Goal: Task Accomplishment & Management: Manage account settings

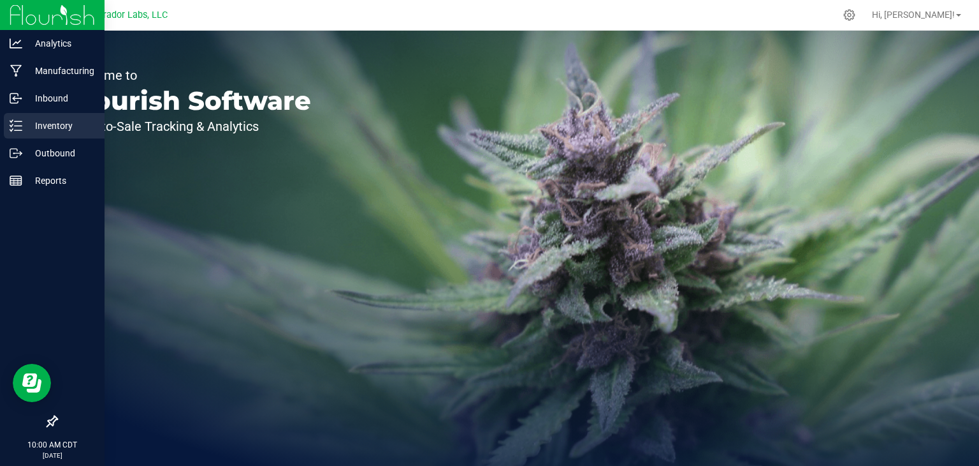
click at [34, 130] on p "Inventory" at bounding box center [60, 125] width 77 height 15
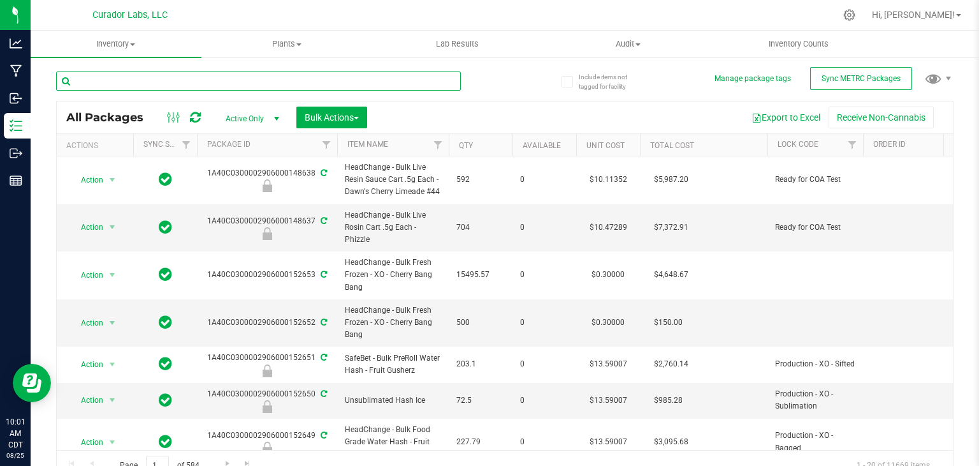
click at [133, 89] on input "text" at bounding box center [258, 80] width 405 height 19
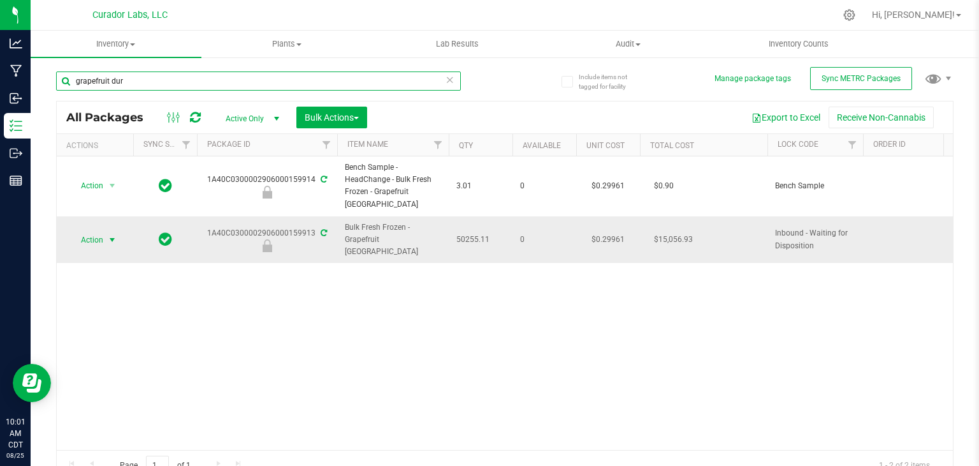
type input "grapefruit dur"
click at [113, 235] on span "select" at bounding box center [112, 240] width 10 height 10
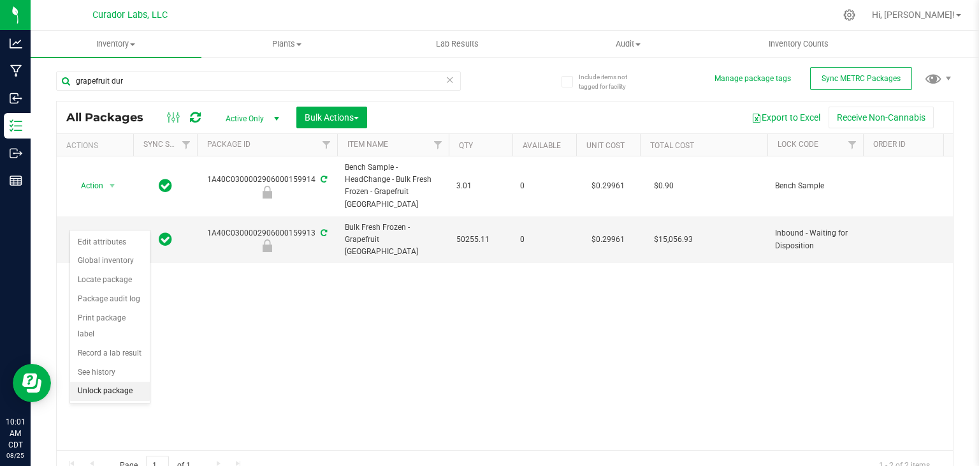
click at [112, 381] on li "Unlock package" at bounding box center [110, 390] width 80 height 19
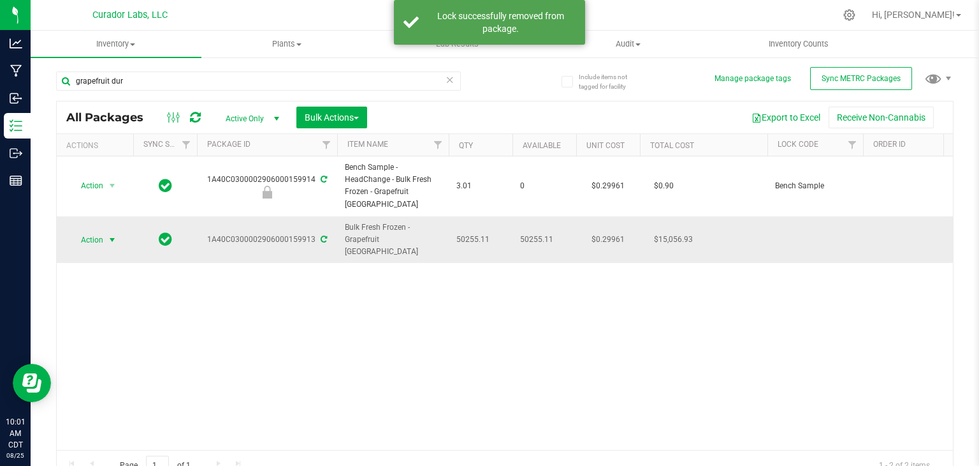
click at [115, 231] on span "select" at bounding box center [113, 240] width 16 height 18
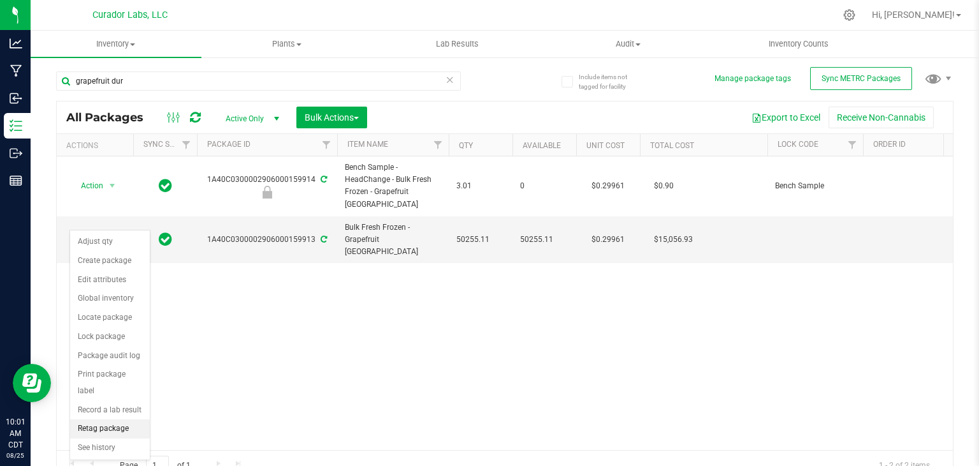
click at [118, 419] on li "Retag package" at bounding box center [110, 428] width 80 height 19
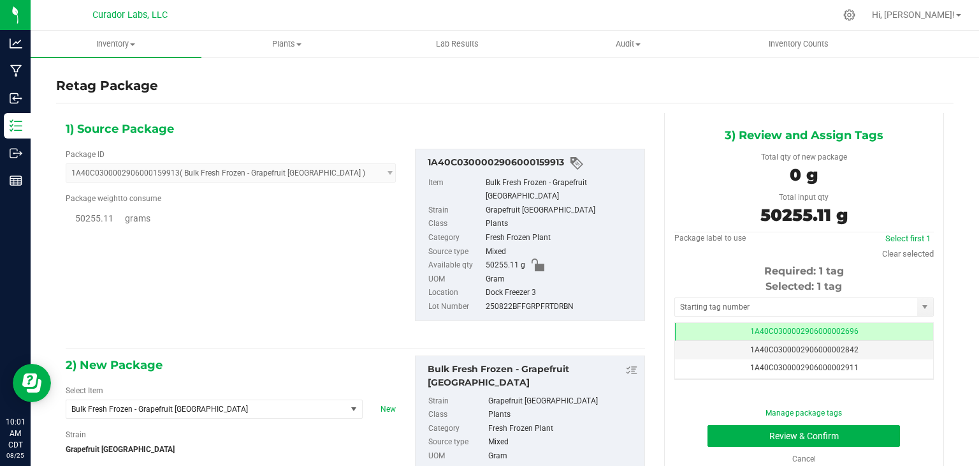
type input "0.0000"
click at [170, 400] on span "Bulk Fresh Frozen - Grapefruit [GEOGRAPHIC_DATA]" at bounding box center [206, 409] width 280 height 18
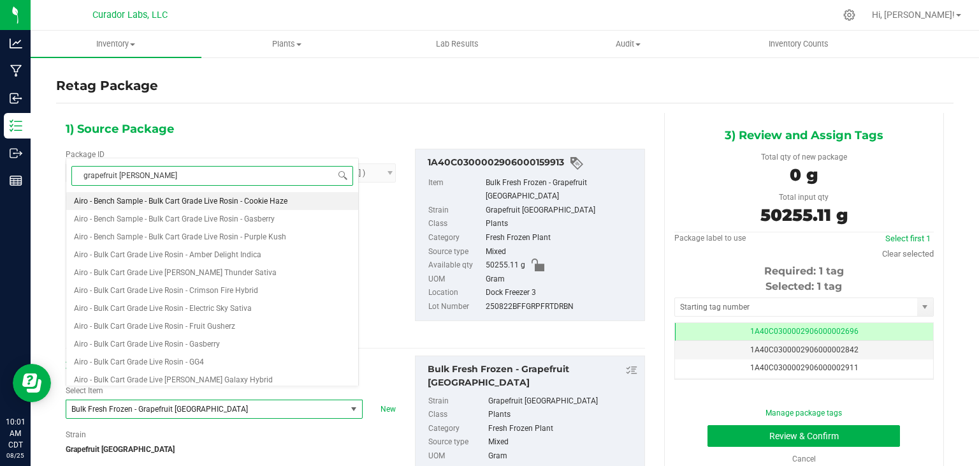
type input "grapefruit [GEOGRAPHIC_DATA]"
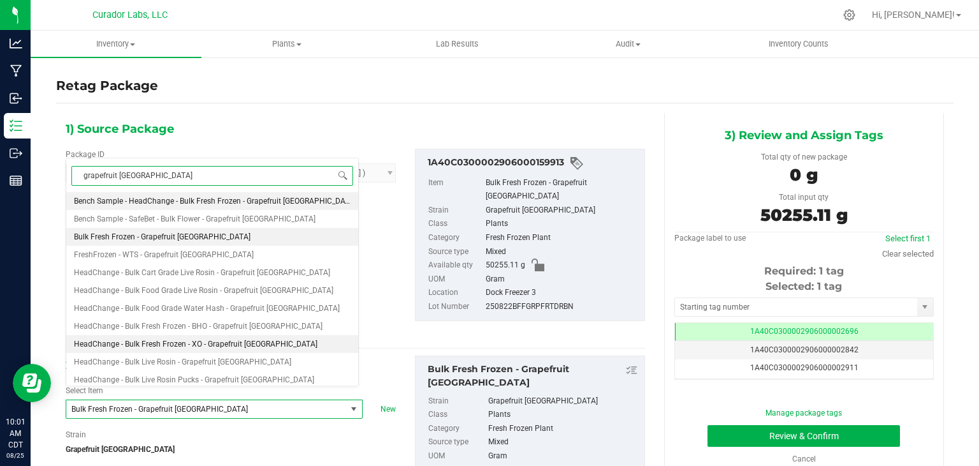
click at [221, 341] on span "HeadChange - Bulk Fresh Frozen - XO - Grapefruit [GEOGRAPHIC_DATA]" at bounding box center [196, 343] width 244 height 9
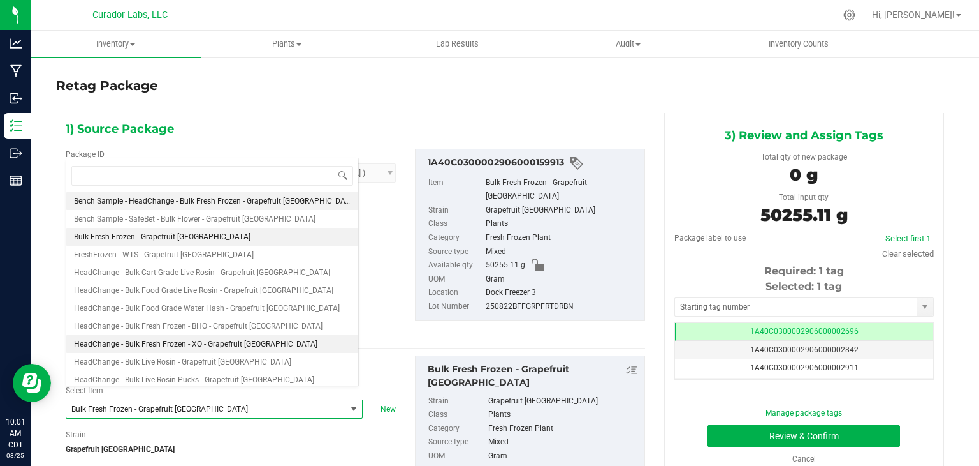
type input "0.0000"
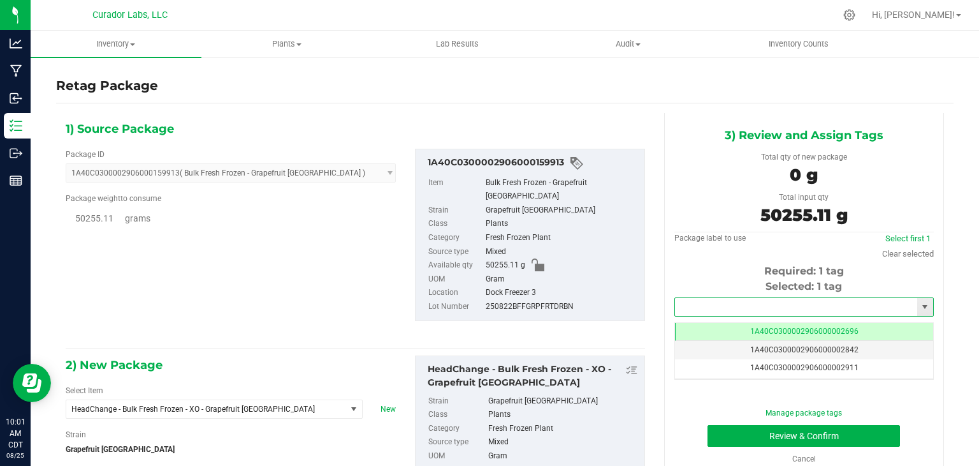
click at [756, 308] on input "text" at bounding box center [796, 307] width 242 height 18
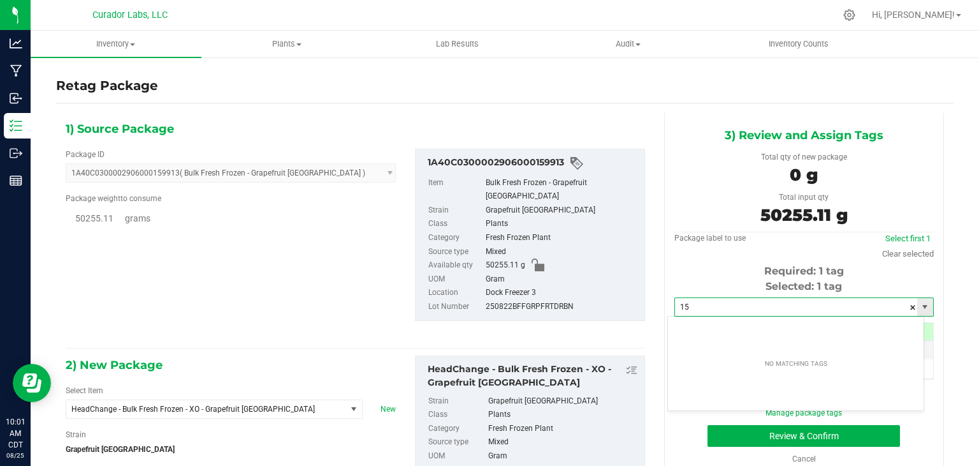
type input "1"
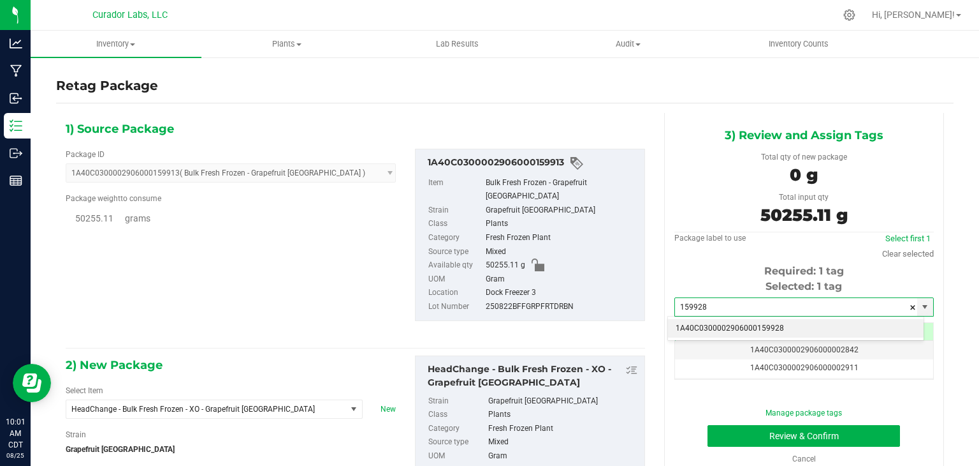
click at [737, 323] on li "1A40C0300002906000159928" at bounding box center [796, 328] width 256 height 19
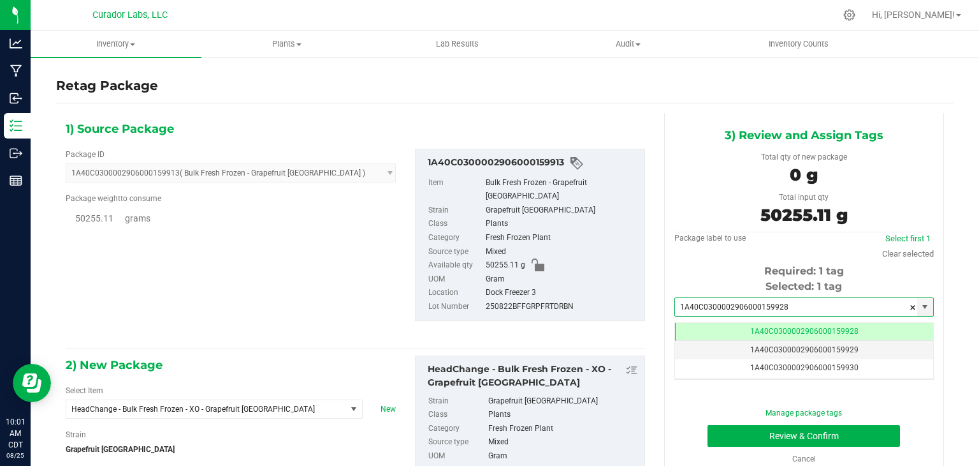
type input "1A40C0300002906000159928"
click at [656, 254] on div "3) Review and Assign Tags Total qty of new package 0 g Total input qty 50255.11…" at bounding box center [804, 295] width 299 height 364
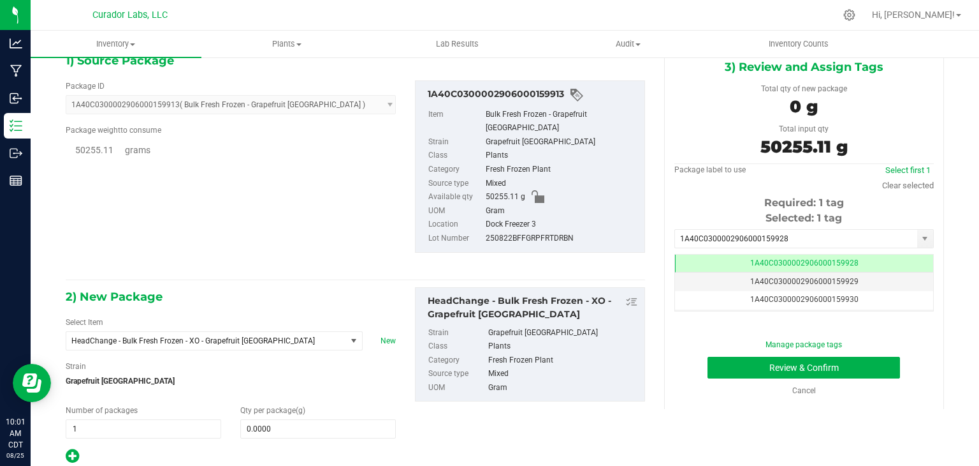
click at [272, 425] on div "2) New Package Select Item HeadChange - Bulk Fresh Frozen - XO - Grapefruit [GE…" at bounding box center [230, 375] width 349 height 177
click at [287, 419] on span at bounding box center [318, 428] width 156 height 19
type input "50255.11"
type input "50,255.1100"
click at [634, 397] on div "2) New Package Select Item HeadChange - Bulk Fresh Frozen - XO - Grapefruit [GE…" at bounding box center [355, 375] width 599 height 177
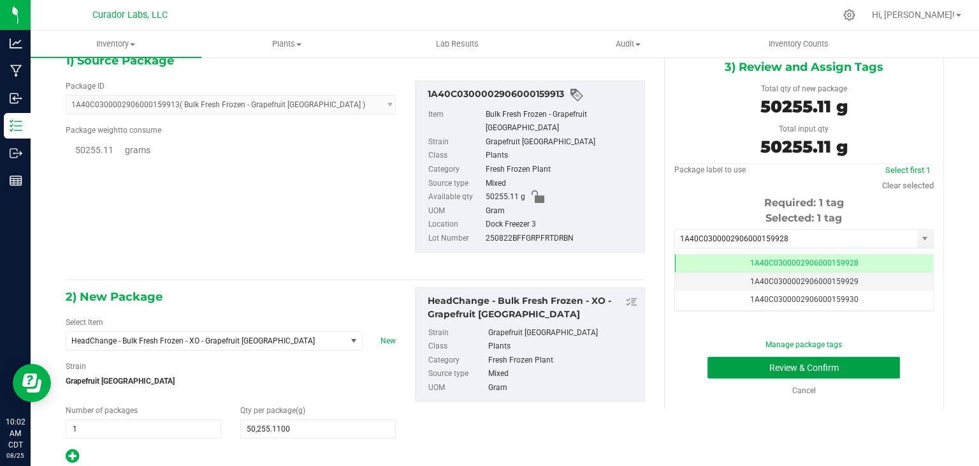
click at [737, 369] on button "Review & Confirm" at bounding box center [804, 367] width 193 height 22
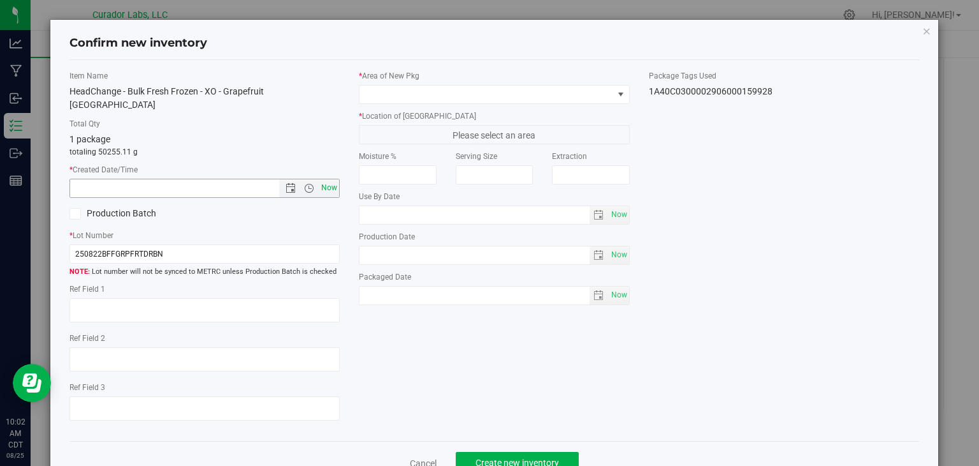
click at [326, 179] on span "Now" at bounding box center [330, 188] width 22 height 18
type input "[DATE] 10:02 AM"
click at [115, 207] on label "Production Batch" at bounding box center [133, 213] width 126 height 13
click at [0, 0] on input "Production Batch" at bounding box center [0, 0] width 0 height 0
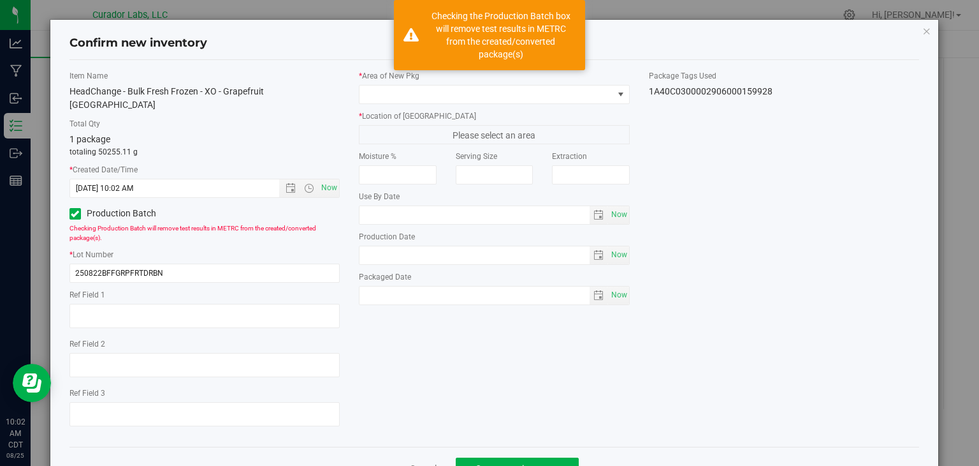
click at [397, 77] on label "* Area of [GEOGRAPHIC_DATA]" at bounding box center [494, 75] width 271 height 11
click at [396, 92] on span at bounding box center [487, 94] width 254 height 18
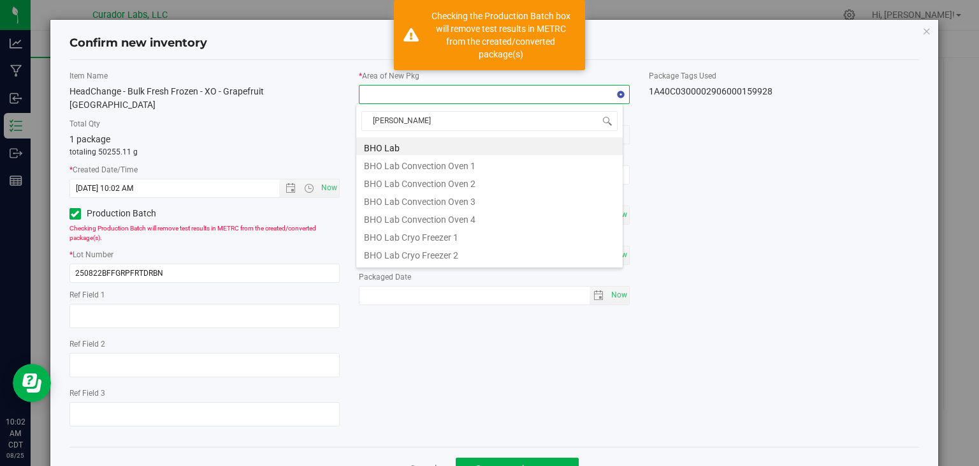
type input "flower"
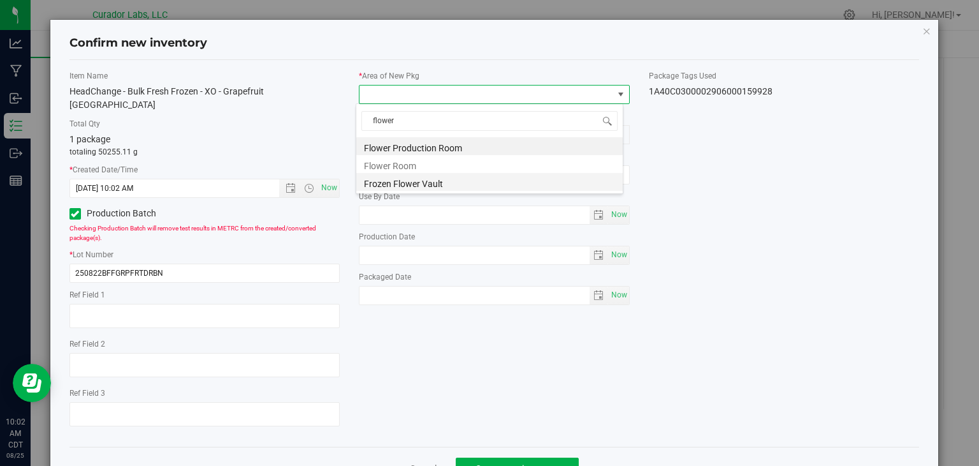
click at [437, 180] on li "Frozen Flower Vault" at bounding box center [489, 182] width 267 height 18
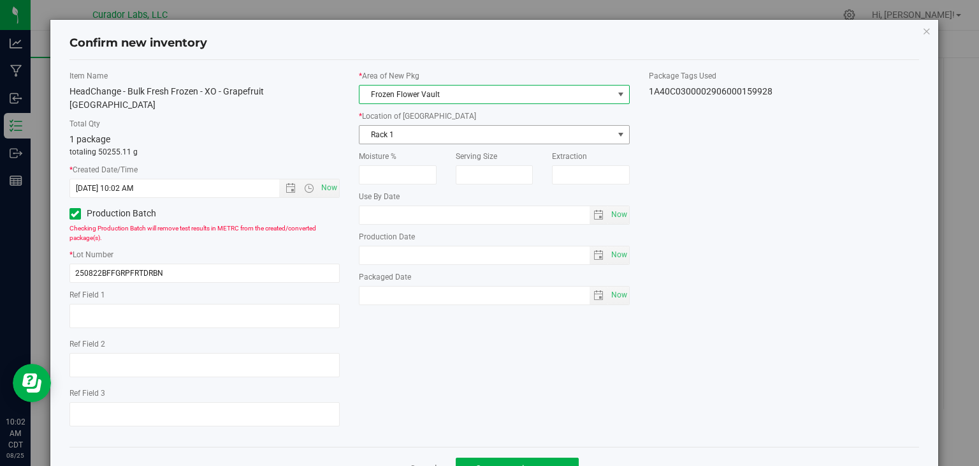
click at [459, 136] on span "Rack 1" at bounding box center [487, 135] width 254 height 18
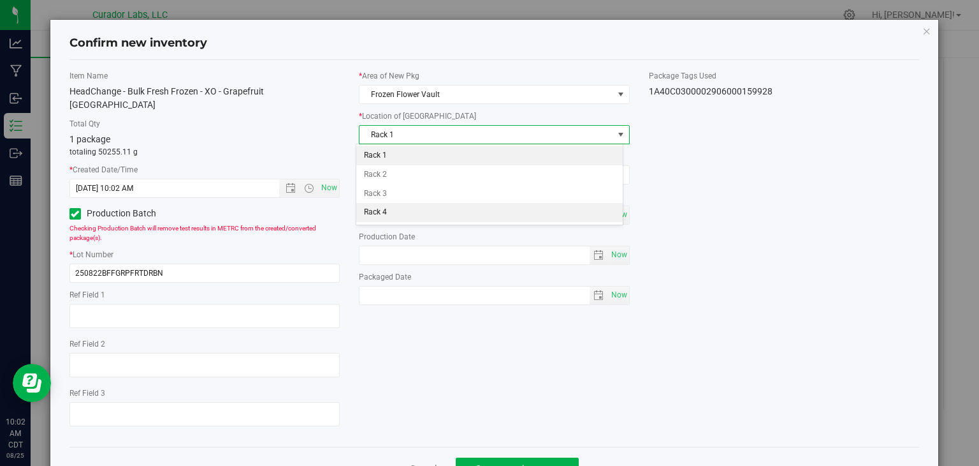
click at [442, 203] on li "Rack 4" at bounding box center [489, 212] width 267 height 19
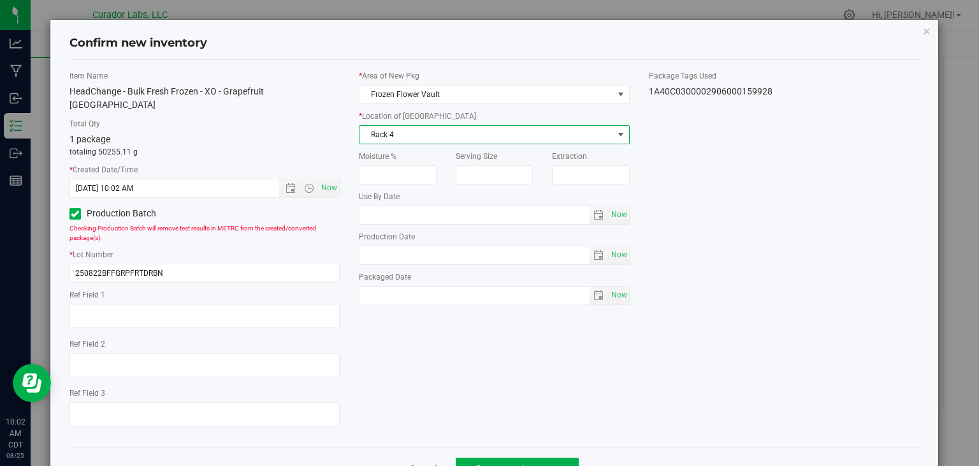
click at [533, 366] on div "Item Name HeadChange - Bulk Fresh Frozen - XO - Grapefruit [GEOGRAPHIC_DATA] To…" at bounding box center [495, 253] width 870 height 366
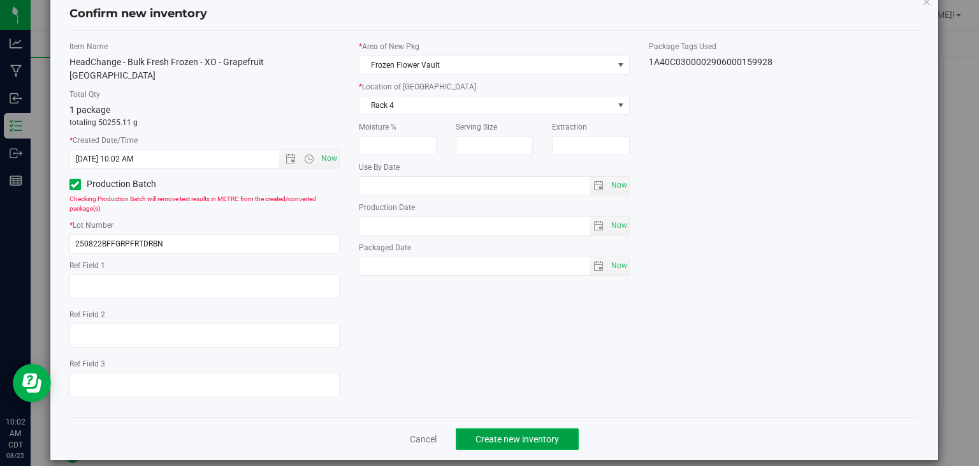
click at [502, 428] on button "Create new inventory" at bounding box center [517, 439] width 123 height 22
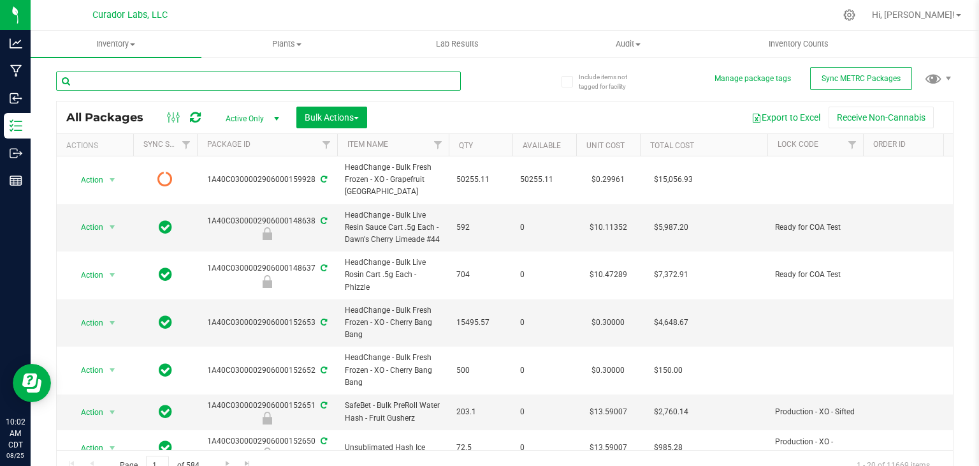
click at [286, 85] on input "text" at bounding box center [258, 80] width 405 height 19
type input "u"
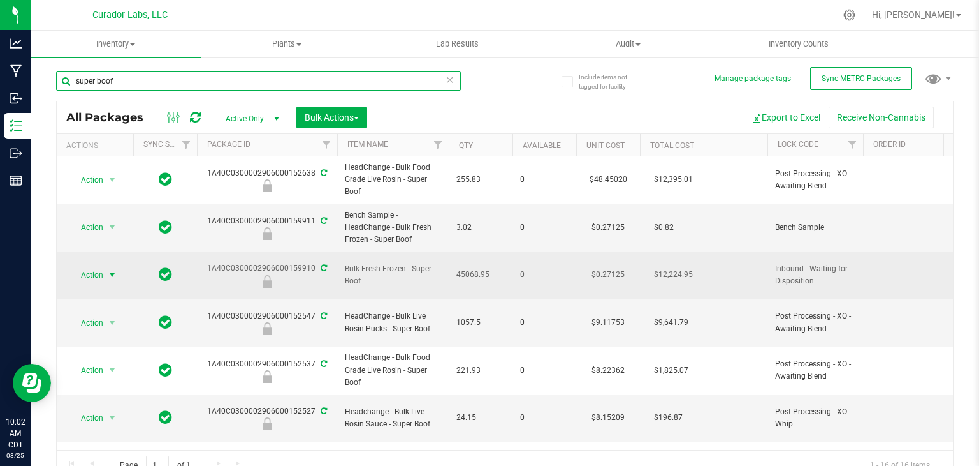
type input "super boof"
click at [101, 273] on span "Action" at bounding box center [87, 275] width 34 height 18
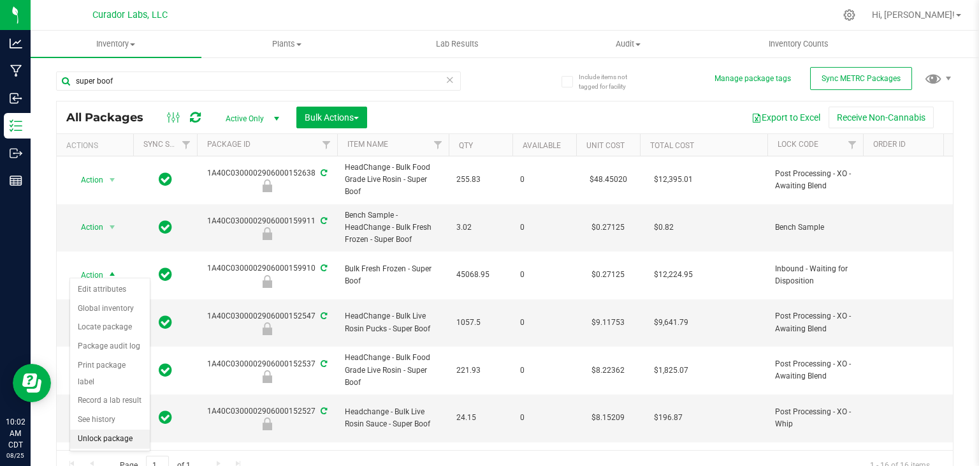
click at [130, 429] on li "Unlock package" at bounding box center [110, 438] width 80 height 19
click at [130, 419] on div "Inventory All packages All inventory Waste log Create inventory Plants All plan…" at bounding box center [505, 248] width 949 height 435
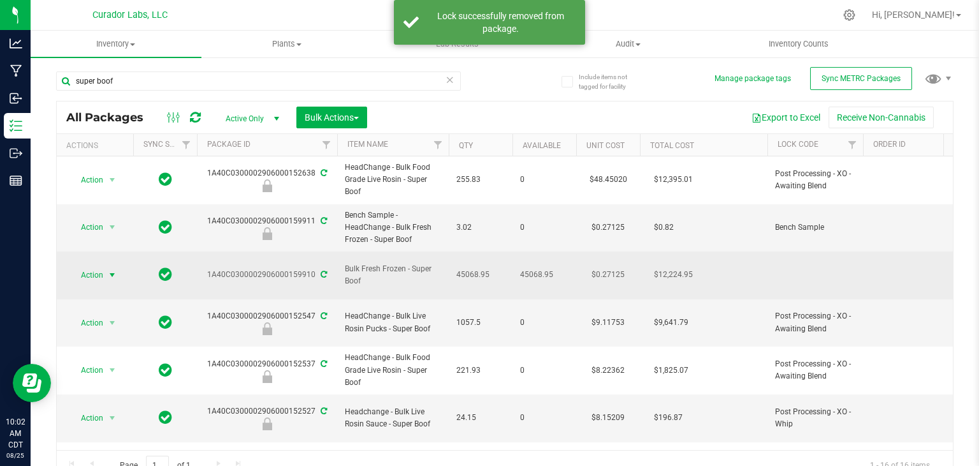
click at [105, 267] on span "select" at bounding box center [113, 275] width 16 height 18
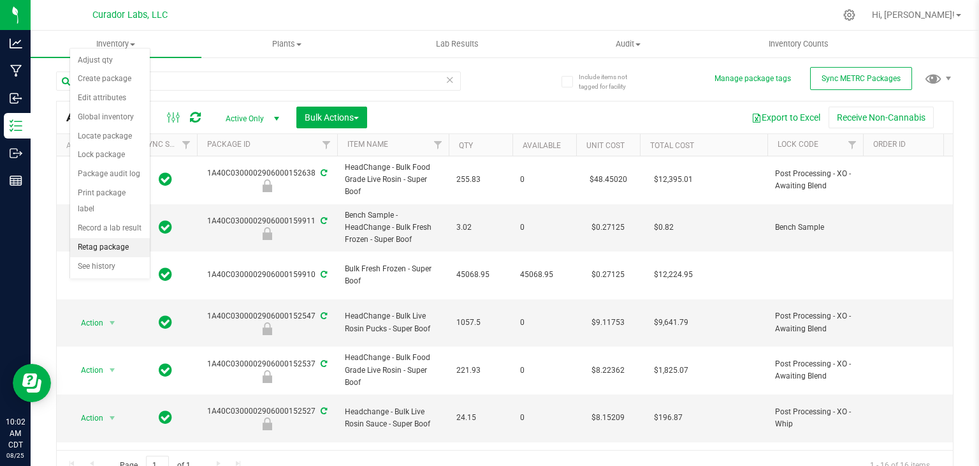
click at [115, 238] on li "Retag package" at bounding box center [110, 247] width 80 height 19
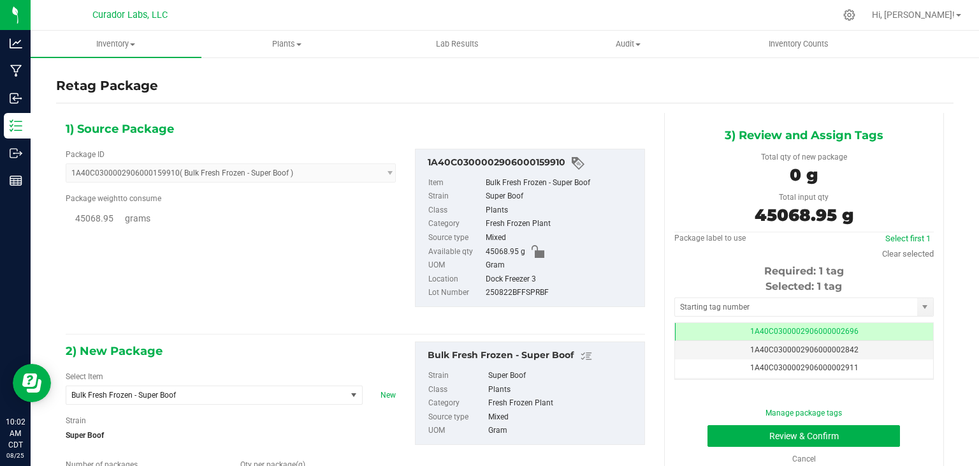
type input "0.0000"
click at [321, 295] on div "Package ID 1A40C0300002906000159910 ( Bulk Fresh Frozen - Super Boof ) 1A40C030…" at bounding box center [355, 227] width 599 height 179
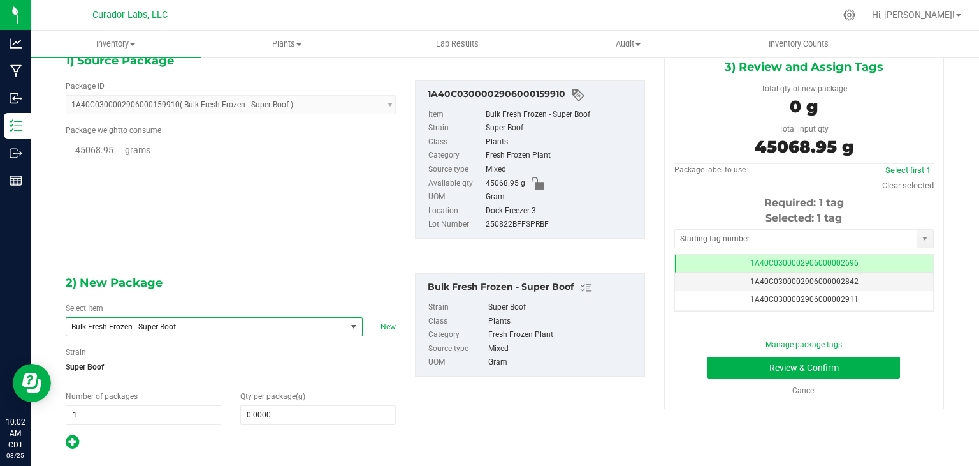
click at [288, 318] on span "Bulk Fresh Frozen - Super Boof" at bounding box center [206, 327] width 280 height 18
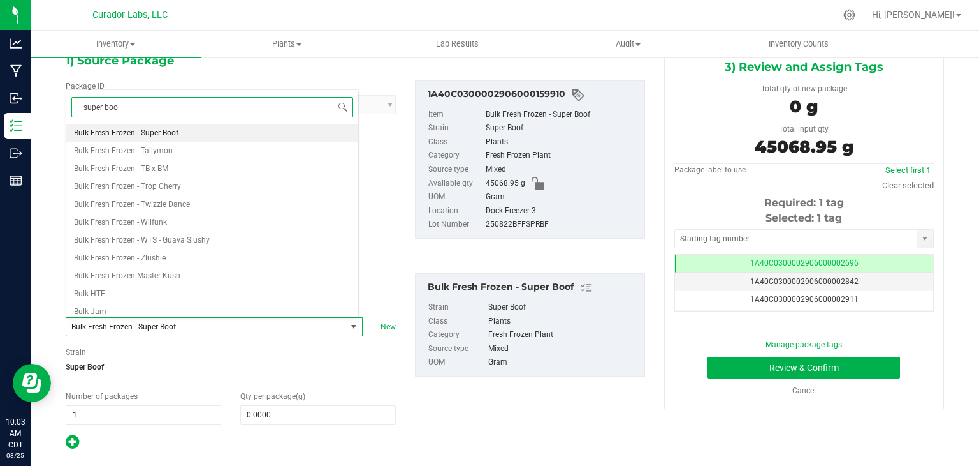
type input "super boof"
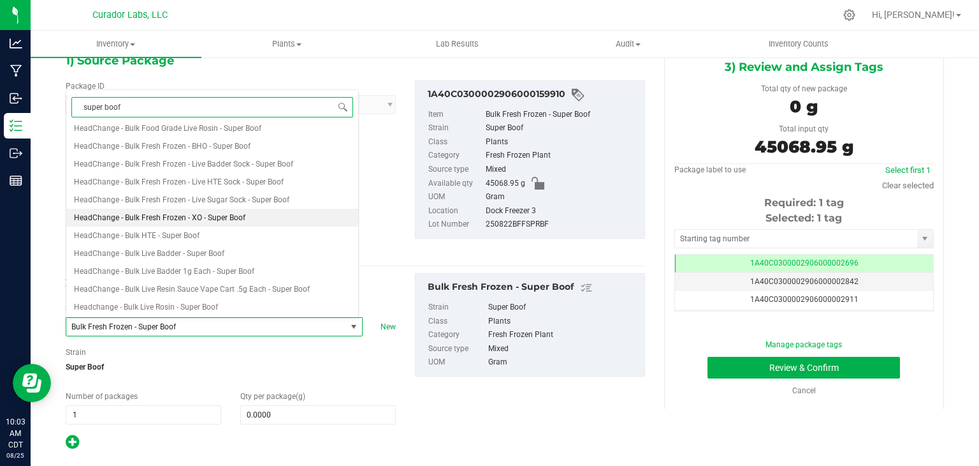
click at [247, 215] on li "HeadChange - Bulk Fresh Frozen - XO - Super Boof" at bounding box center [212, 218] width 292 height 18
type input "0.0000"
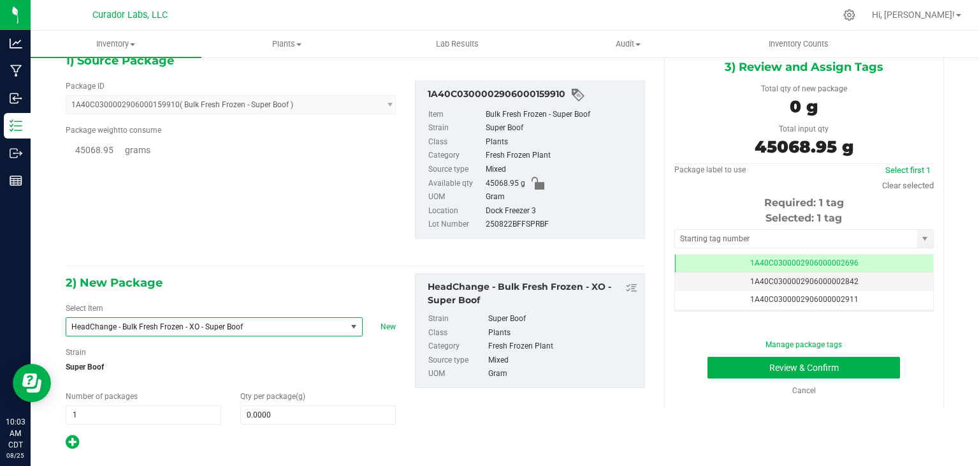
click at [436, 253] on div "1) Source Package Package ID 1A40C0300002906000159910 ( Bulk Fresh Frozen - Sup…" at bounding box center [356, 155] width 580 height 208
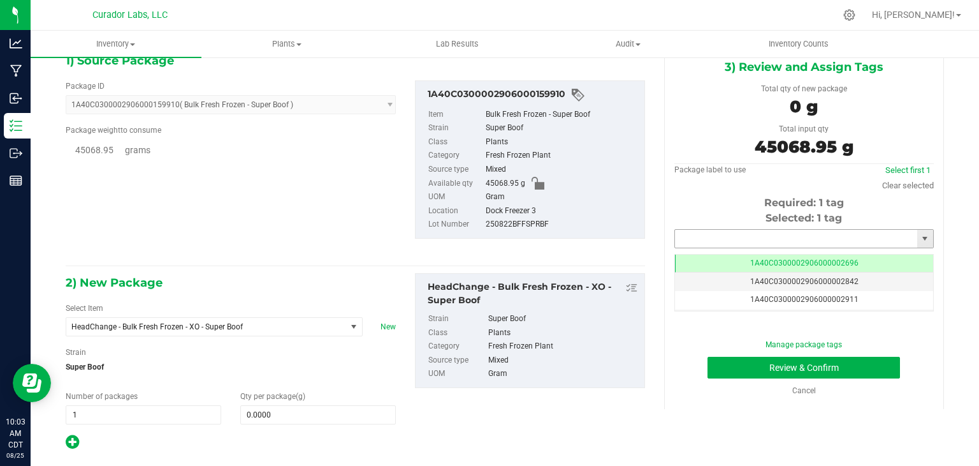
click at [744, 236] on input "text" at bounding box center [796, 239] width 242 height 18
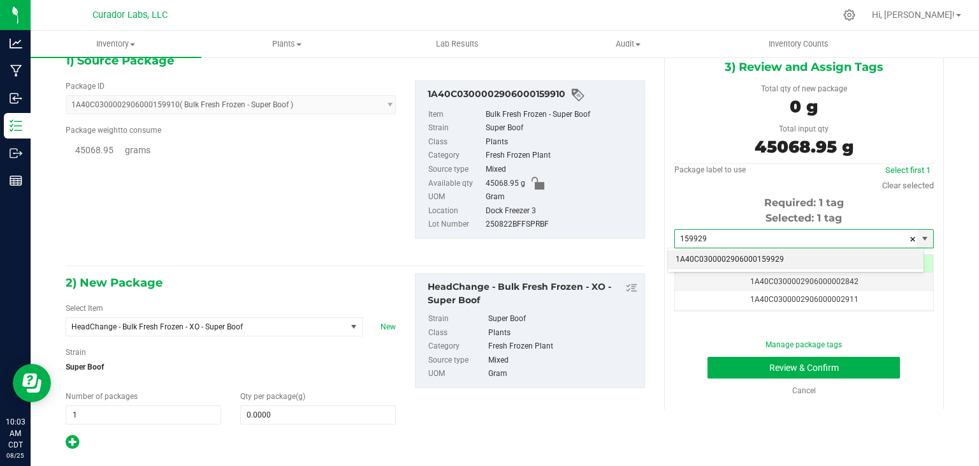
click at [715, 259] on li "1A40C0300002906000159929" at bounding box center [796, 259] width 256 height 19
type input "1A40C0300002906000159929"
click at [602, 242] on div "Package ID 1A40C0300002906000159910 ( Bulk Fresh Frozen - Super Boof ) 1A40C030…" at bounding box center [355, 159] width 599 height 179
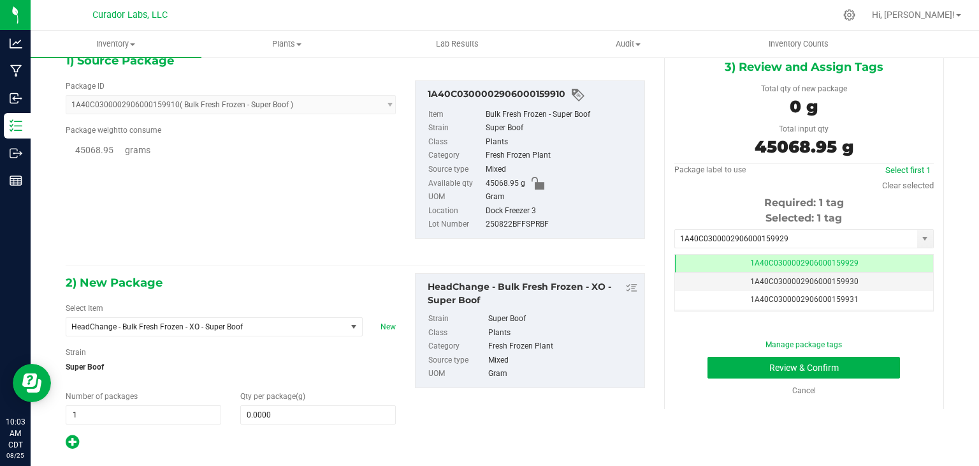
click at [279, 425] on div "2) New Package Select Item HeadChange - Bulk Fresh Frozen - XO - Super Boof Hea…" at bounding box center [230, 361] width 349 height 177
click at [285, 418] on span at bounding box center [318, 414] width 156 height 19
type input "45068.95"
type input "45,068.9500"
click at [559, 388] on div "2) New Package Select Item HeadChange - Bulk Fresh Frozen - XO - Super Boof Hea…" at bounding box center [355, 361] width 599 height 177
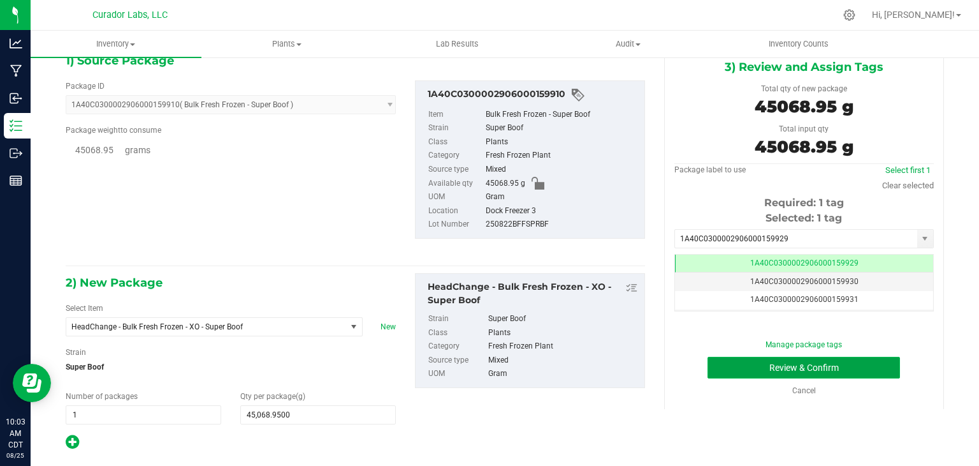
click at [720, 358] on button "Review & Confirm" at bounding box center [804, 367] width 193 height 22
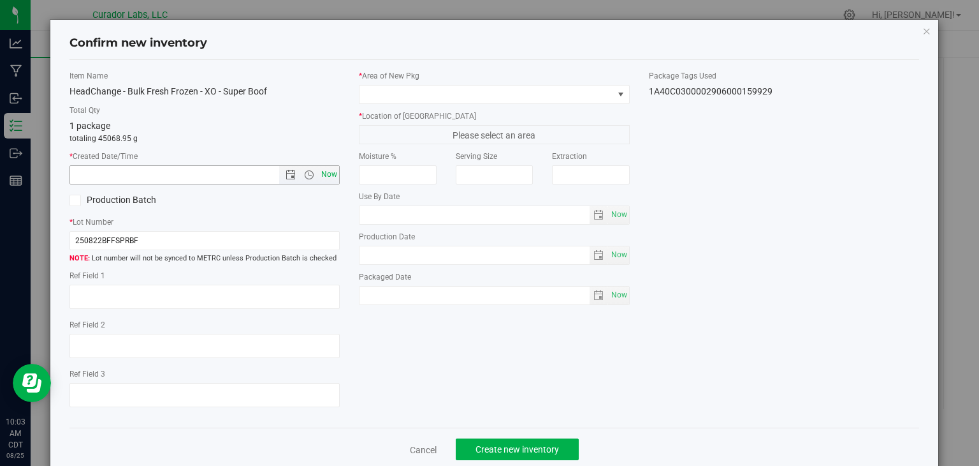
click at [331, 174] on span "Now" at bounding box center [330, 174] width 22 height 18
type input "[DATE] 10:03 AM"
click at [430, 99] on span at bounding box center [487, 94] width 254 height 18
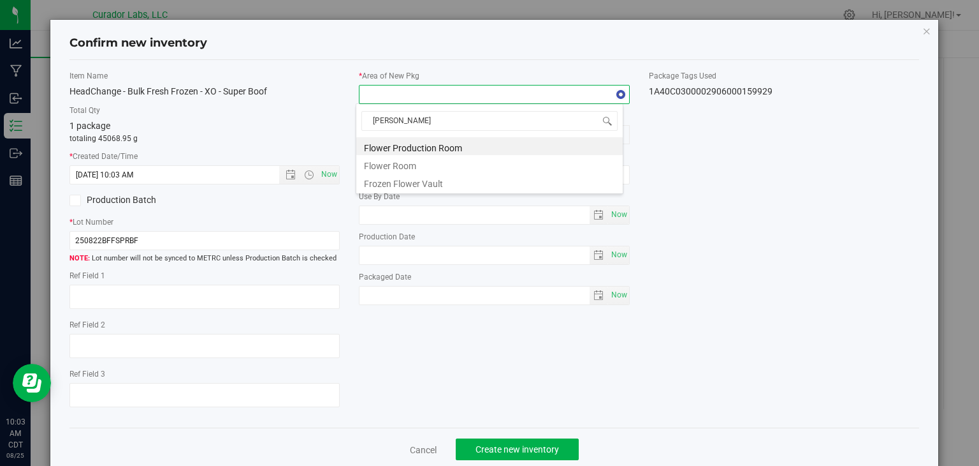
type input "flower"
click at [411, 187] on li "Frozen Flower Vault" at bounding box center [489, 182] width 267 height 18
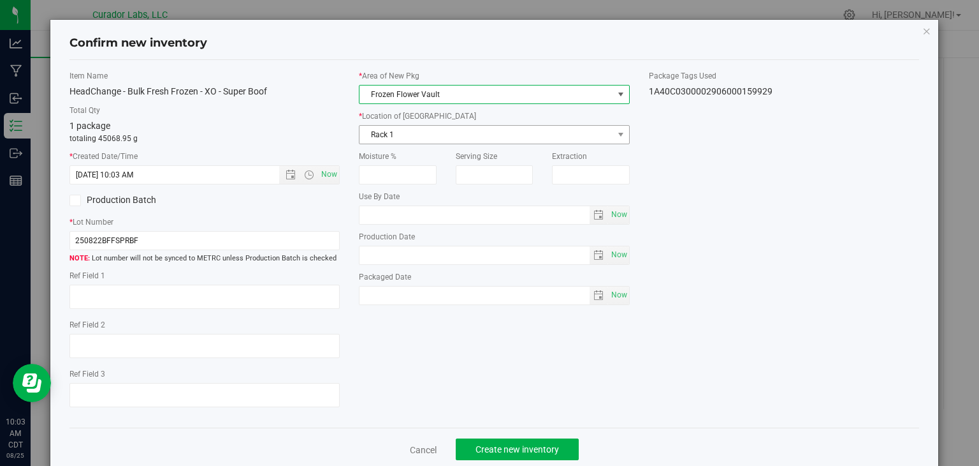
click at [469, 142] on span "Rack 1" at bounding box center [487, 135] width 254 height 18
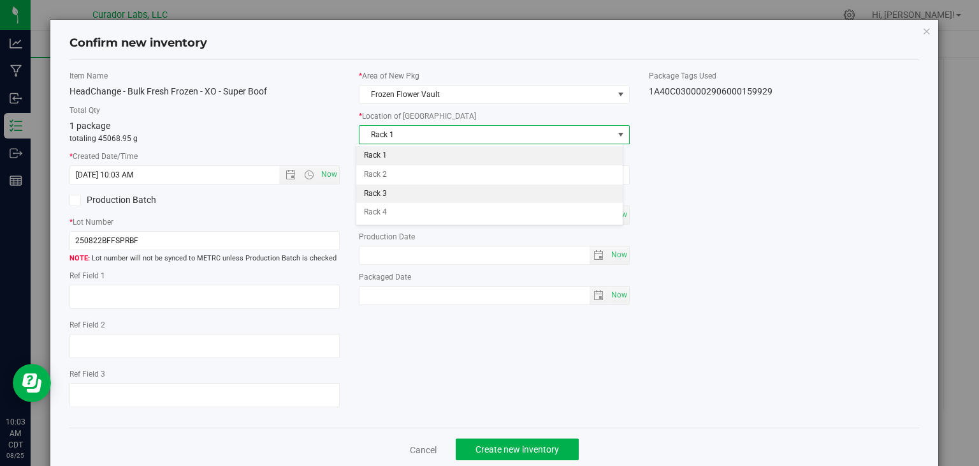
click at [460, 184] on li "Rack 3" at bounding box center [489, 193] width 267 height 19
click at [510, 340] on div "Item Name HeadChange - Bulk Fresh Frozen - XO - Super Boof Total Qty 1 package …" at bounding box center [495, 244] width 870 height 348
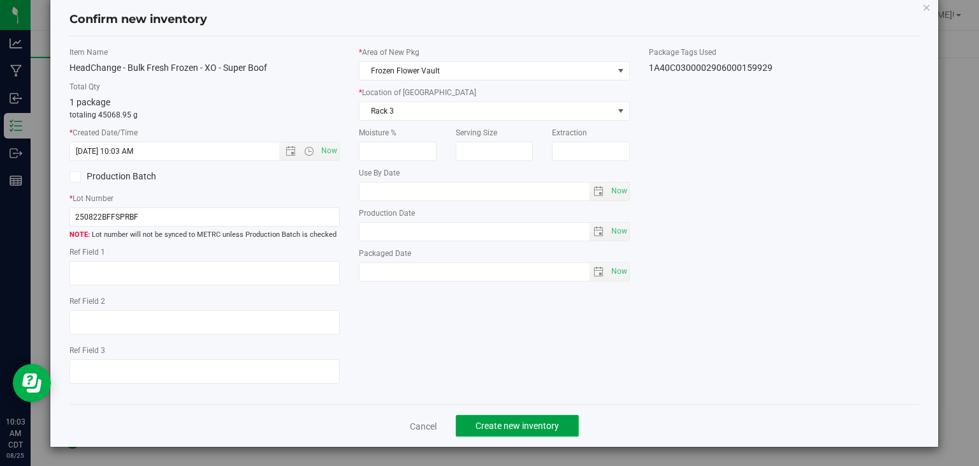
click at [492, 417] on button "Create new inventory" at bounding box center [517, 425] width 123 height 22
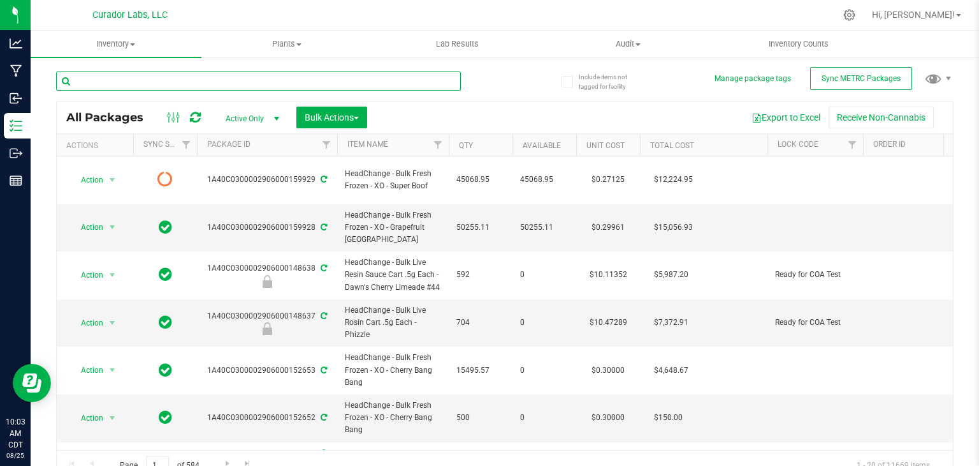
click at [285, 79] on input "text" at bounding box center [258, 80] width 405 height 19
type input "frozen"
click at [354, 110] on div "Inventory All packages All inventory Waste log Create inventory Plants All plan…" at bounding box center [505, 248] width 949 height 435
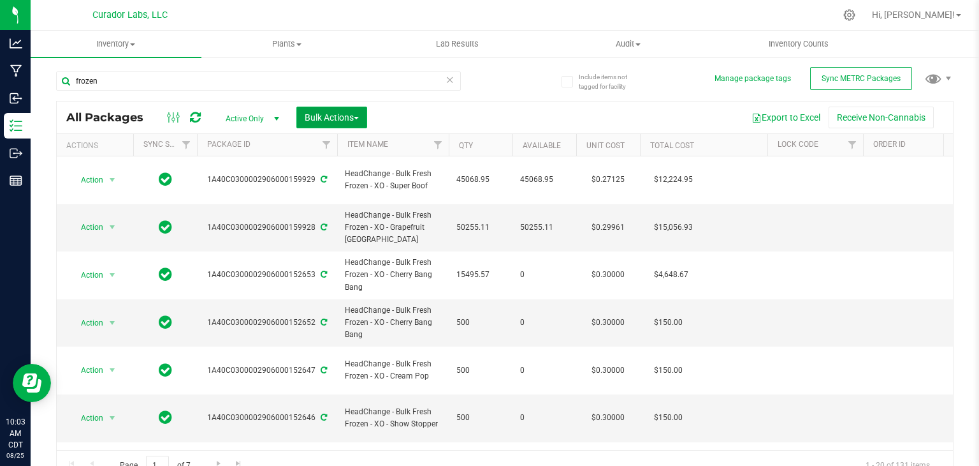
click at [353, 117] on span "Bulk Actions" at bounding box center [332, 117] width 54 height 10
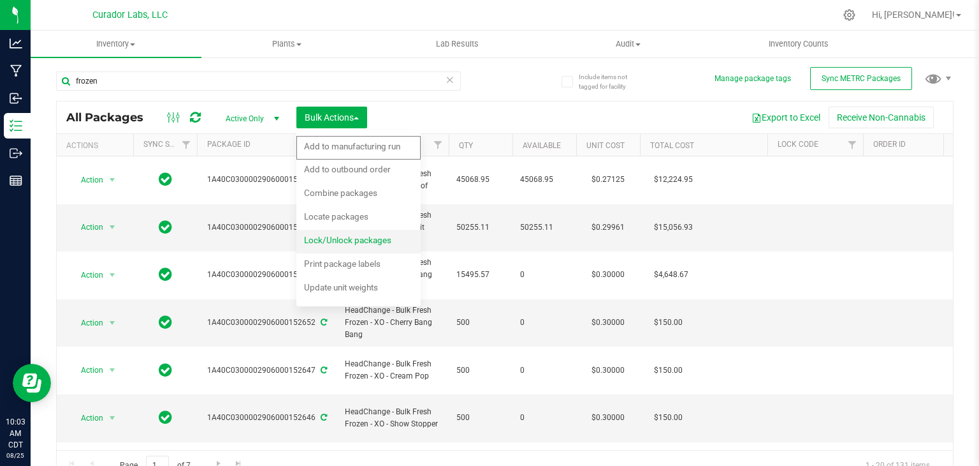
click at [348, 235] on span "Lock/Unlock packages" at bounding box center [347, 240] width 87 height 10
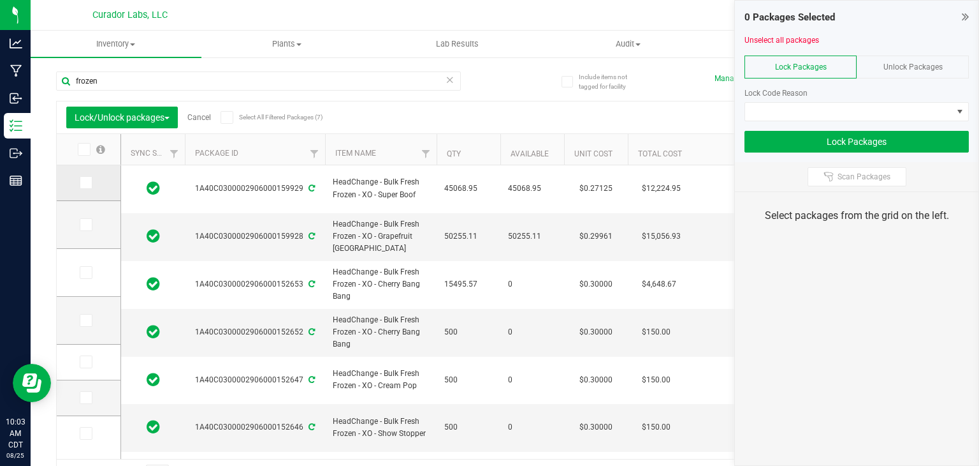
click at [87, 182] on icon at bounding box center [85, 182] width 8 height 0
click at [0, 0] on input "checkbox" at bounding box center [0, 0] width 0 height 0
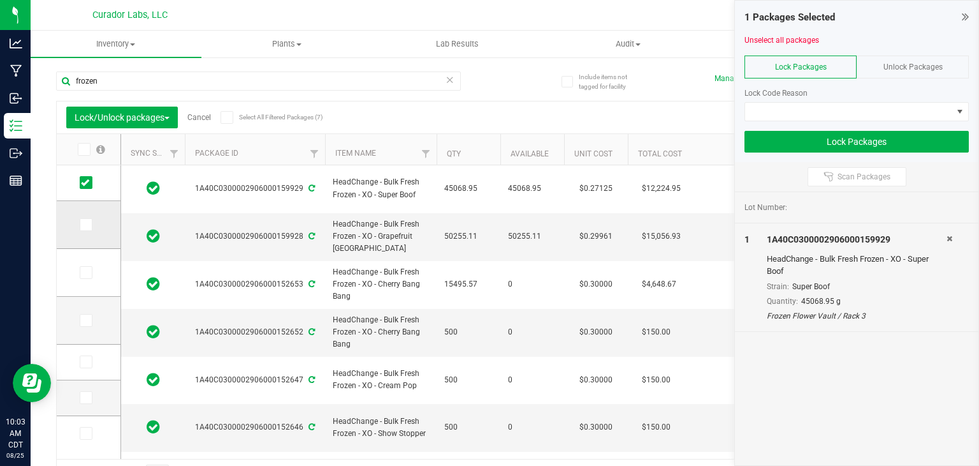
click at [91, 224] on span at bounding box center [86, 224] width 13 height 13
click at [0, 0] on input "checkbox" at bounding box center [0, 0] width 0 height 0
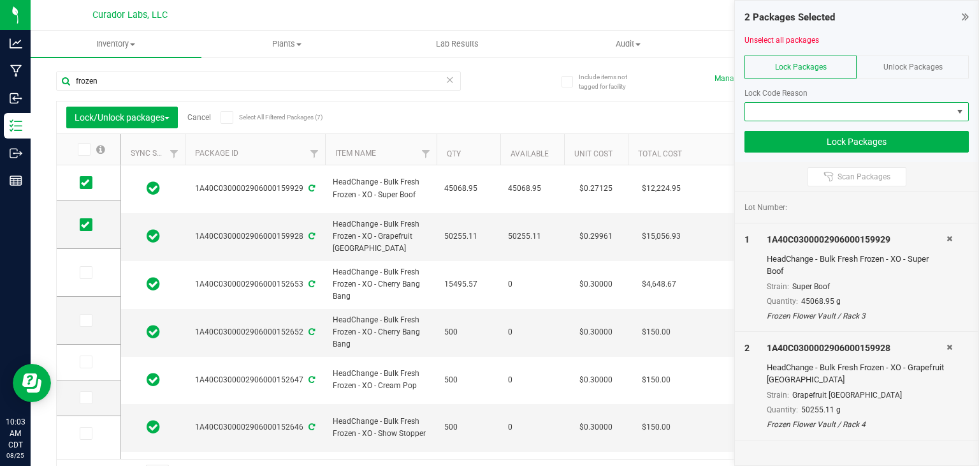
click at [765, 110] on span at bounding box center [848, 112] width 207 height 18
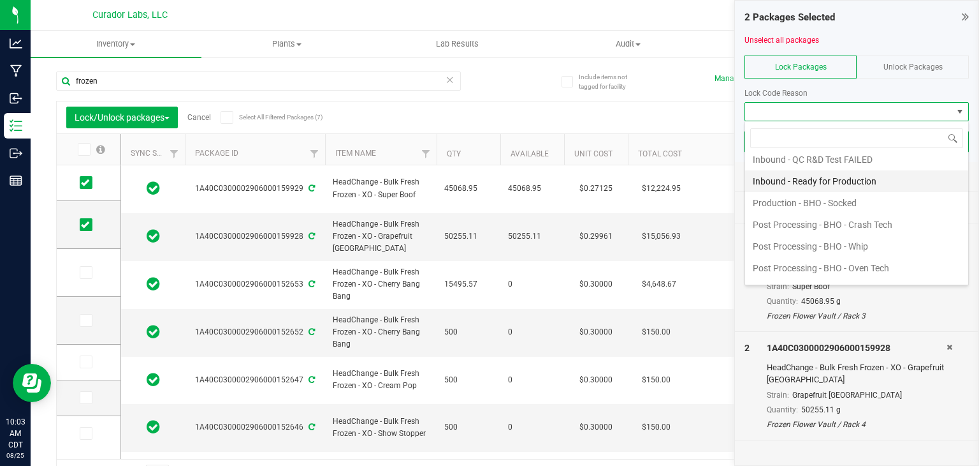
click at [819, 184] on li "Inbound - Ready for Production" at bounding box center [856, 181] width 223 height 22
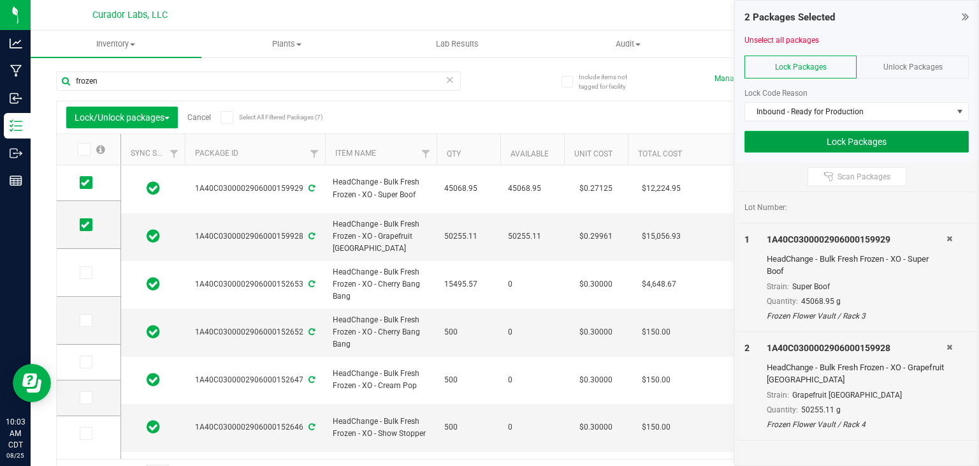
click at [806, 145] on button "Lock Packages" at bounding box center [857, 142] width 224 height 22
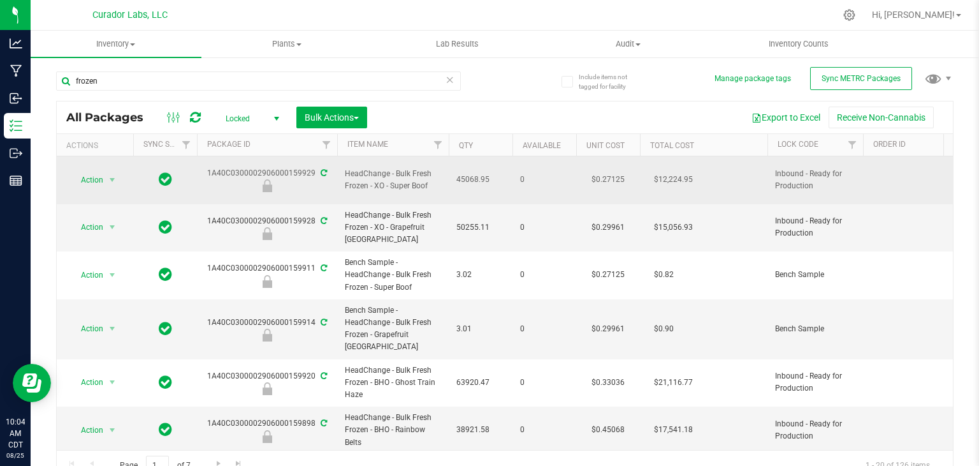
drag, startPoint x: 428, startPoint y: 180, endPoint x: 344, endPoint y: 167, distance: 85.1
click at [344, 167] on td "HeadChange - Bulk Fresh Frozen - XO - Super Boof" at bounding box center [393, 180] width 112 height 48
copy span "HeadChange - Bulk Fresh Frozen - XO - Super Boof"
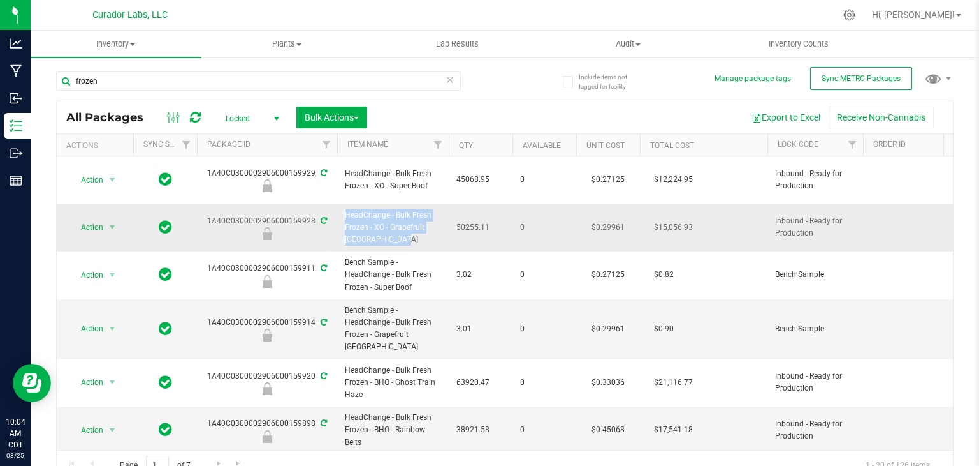
drag, startPoint x: 375, startPoint y: 231, endPoint x: 335, endPoint y: 203, distance: 48.1
copy tr "HeadChange - Bulk Fresh Frozen - XO - Grapefruit [GEOGRAPHIC_DATA]"
drag, startPoint x: 207, startPoint y: 209, endPoint x: 314, endPoint y: 207, distance: 106.5
click at [314, 215] on div "1A40C0300002906000159928" at bounding box center [267, 227] width 144 height 25
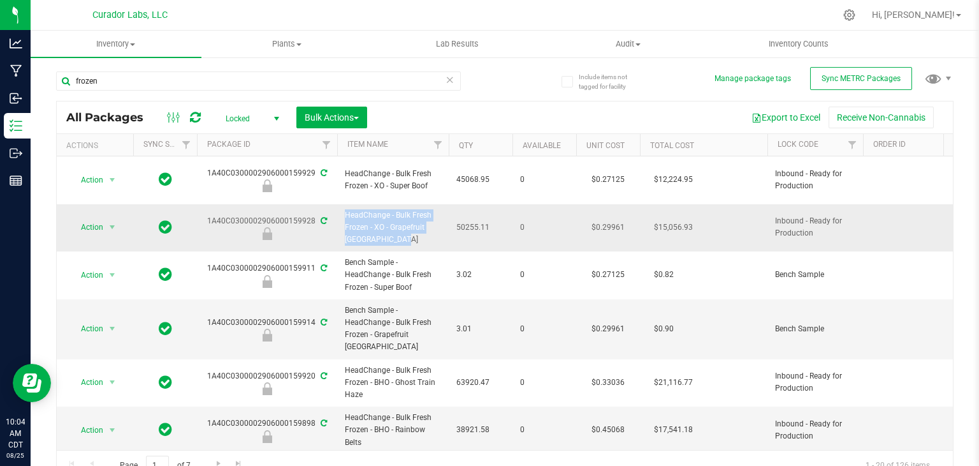
copy div "1A40C0300002906000159928"
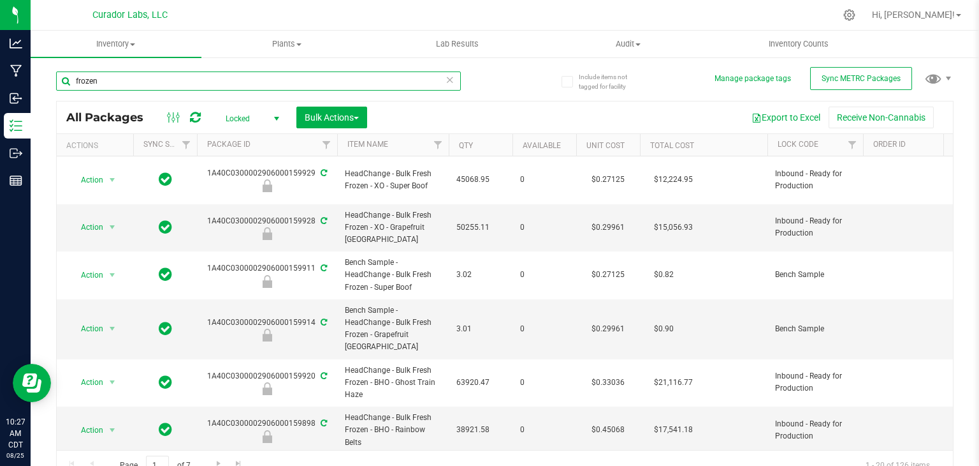
click at [107, 82] on input "frozen" at bounding box center [258, 80] width 405 height 19
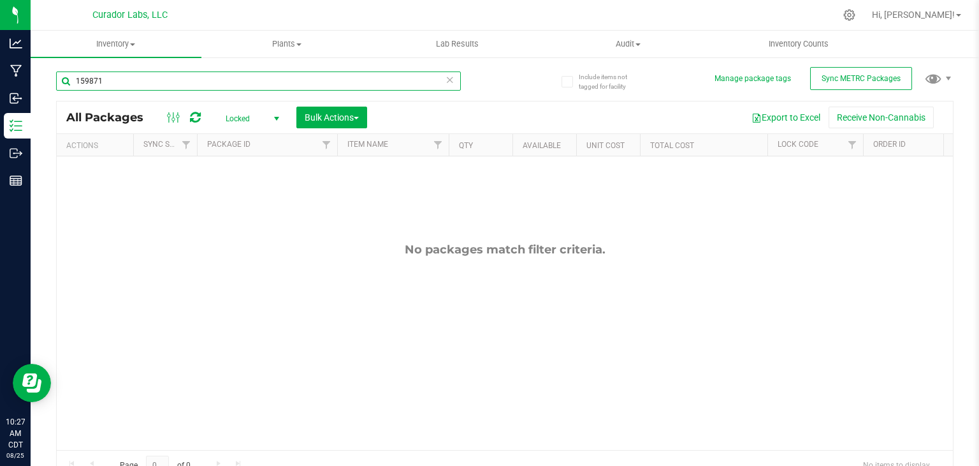
type input "159871"
click at [278, 119] on span "select" at bounding box center [277, 119] width 10 height 10
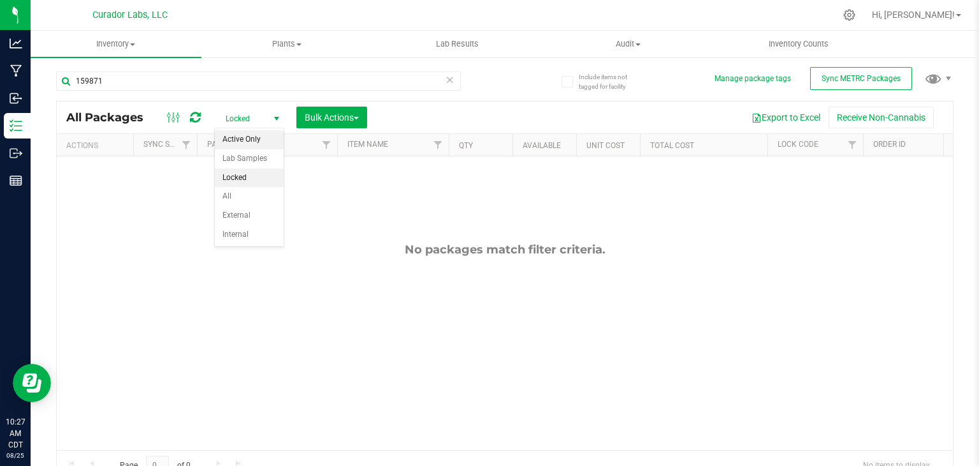
click at [262, 137] on li "Active Only" at bounding box center [249, 139] width 69 height 19
click at [275, 115] on span "select" at bounding box center [277, 119] width 10 height 10
click at [247, 189] on li "All" at bounding box center [249, 196] width 69 height 19
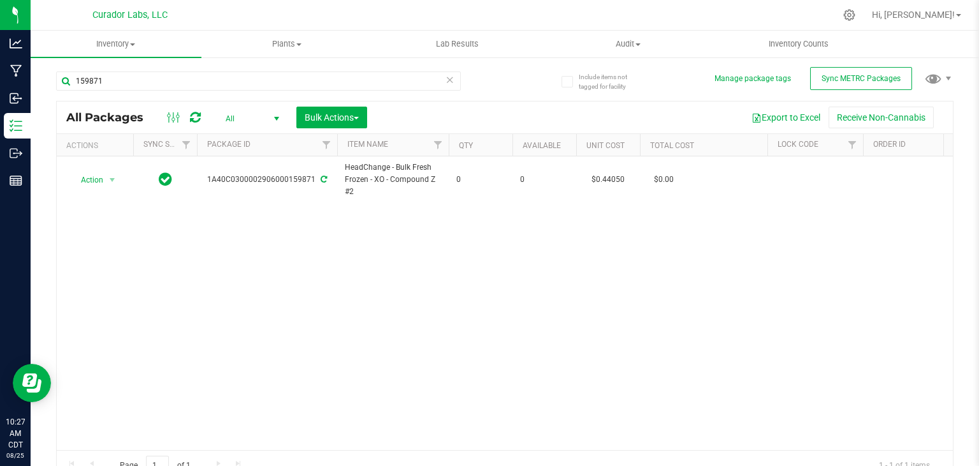
click at [427, 206] on div "Action Action Adjust qty Edit attributes Global inventory Locate package Packag…" at bounding box center [505, 302] width 897 height 293
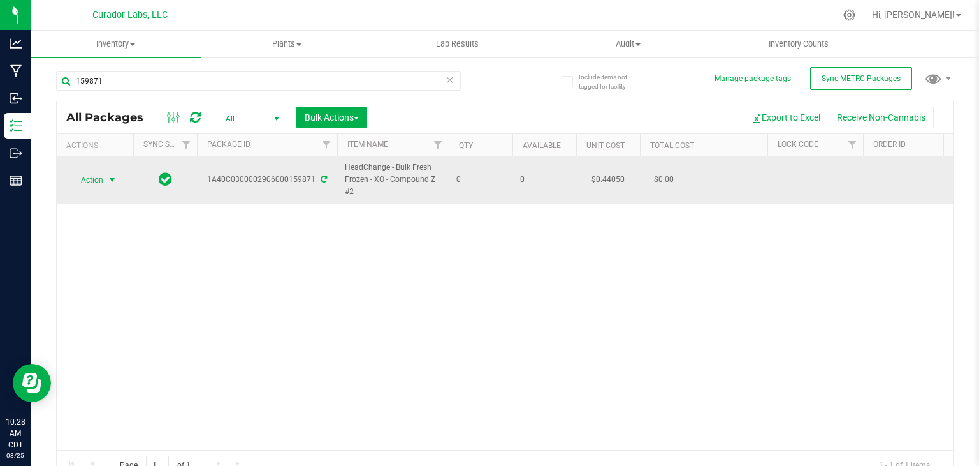
click at [107, 175] on span "select" at bounding box center [112, 180] width 10 height 10
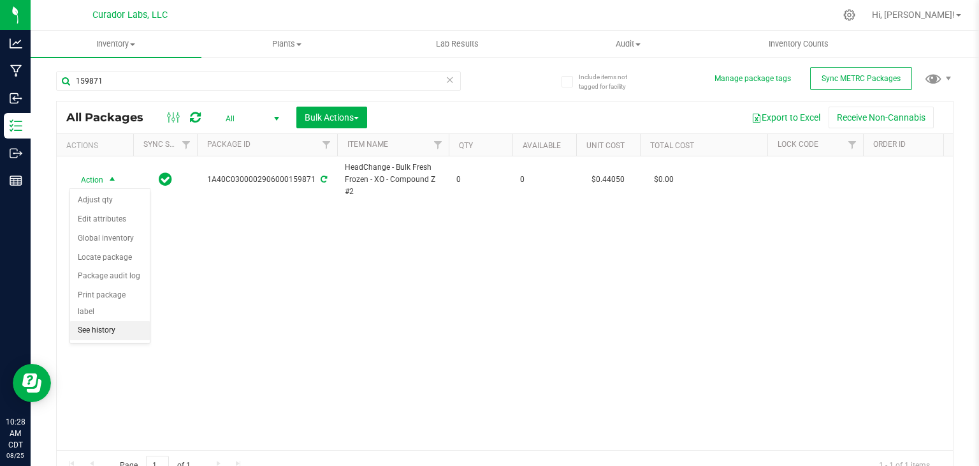
click at [112, 321] on li "See history" at bounding box center [110, 330] width 80 height 19
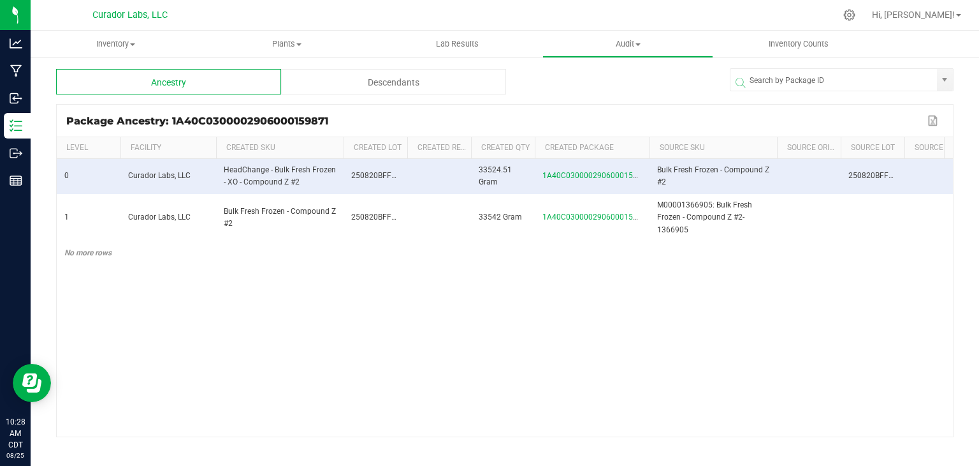
click at [379, 89] on div "Descendants" at bounding box center [393, 82] width 225 height 26
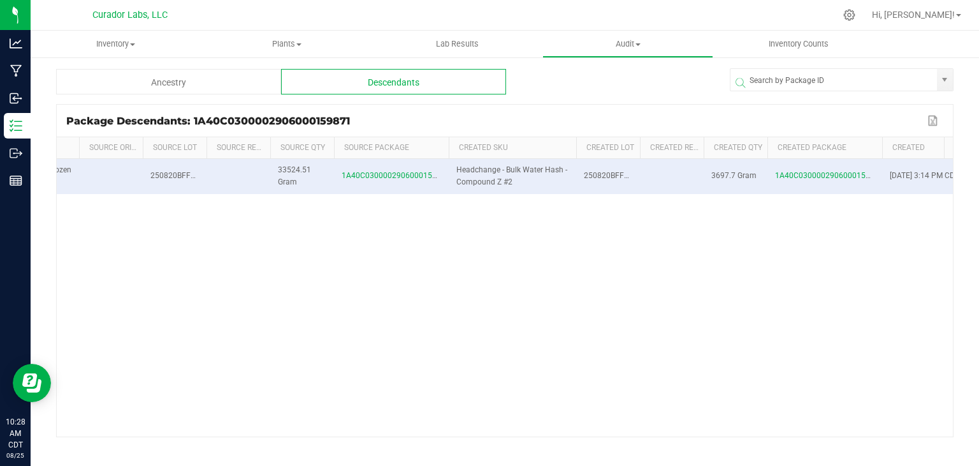
scroll to position [0, 298]
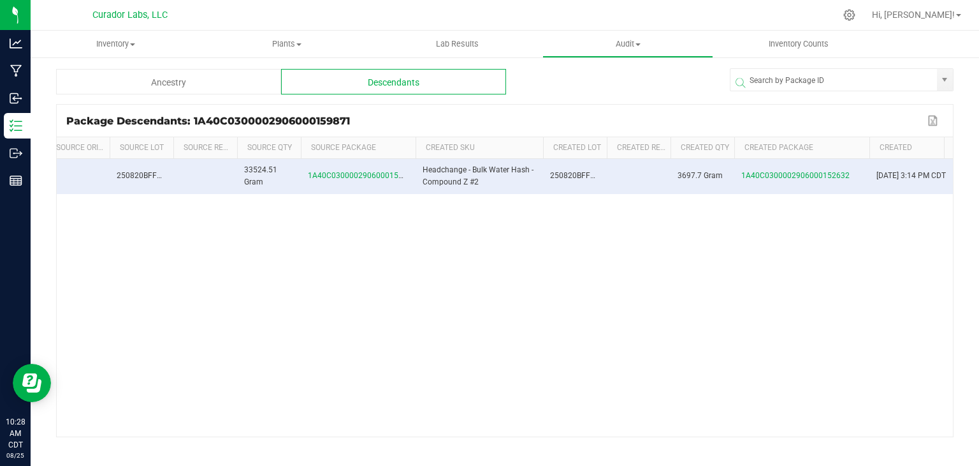
click at [867, 145] on span at bounding box center [868, 241] width 4 height 209
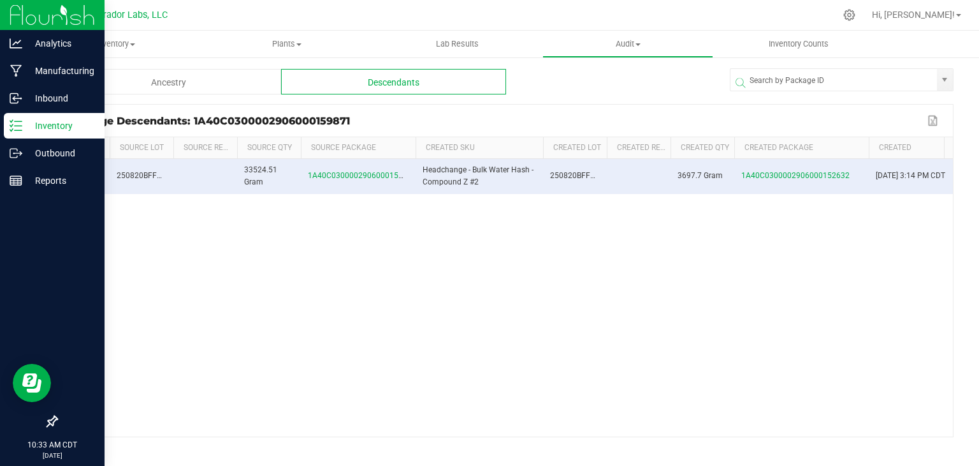
click at [26, 119] on p "Inventory" at bounding box center [60, 125] width 77 height 15
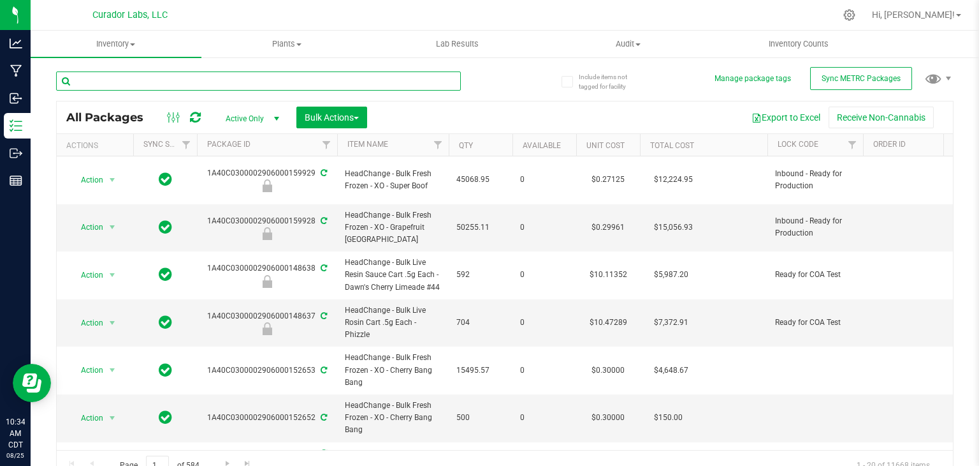
click at [189, 75] on input "text" at bounding box center [258, 80] width 405 height 19
drag, startPoint x: 372, startPoint y: 230, endPoint x: 390, endPoint y: 212, distance: 24.8
click at [390, 212] on span "HeadChange - Bulk Fresh Frozen - XO - Grapefruit [GEOGRAPHIC_DATA]" at bounding box center [393, 227] width 96 height 37
copy span "Grapefruit [GEOGRAPHIC_DATA]"
click at [307, 86] on input "text" at bounding box center [258, 80] width 405 height 19
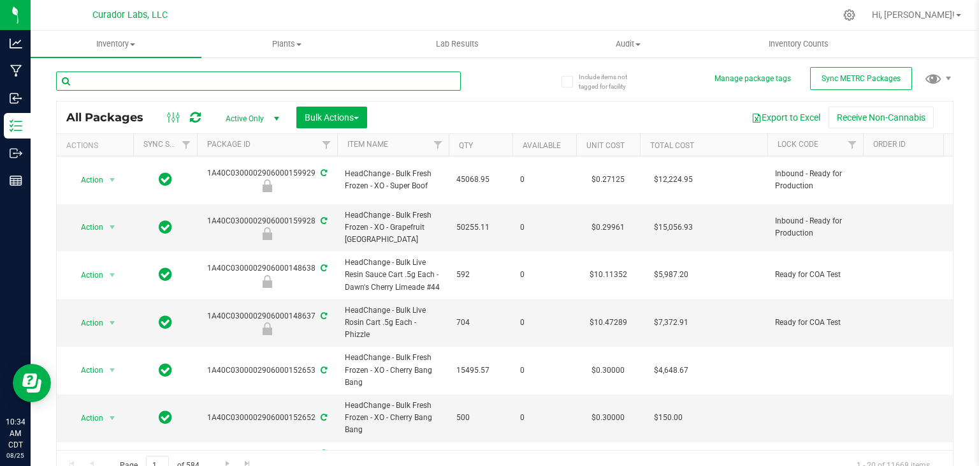
paste input "Grapefruit [GEOGRAPHIC_DATA]"
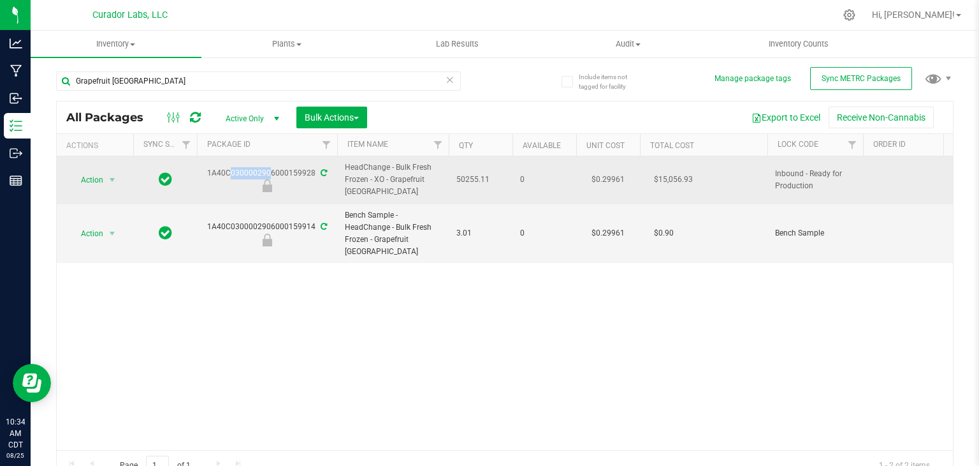
drag, startPoint x: 202, startPoint y: 174, endPoint x: 247, endPoint y: 176, distance: 45.3
click at [247, 176] on div "1A40C0300002906000159928" at bounding box center [267, 179] width 144 height 25
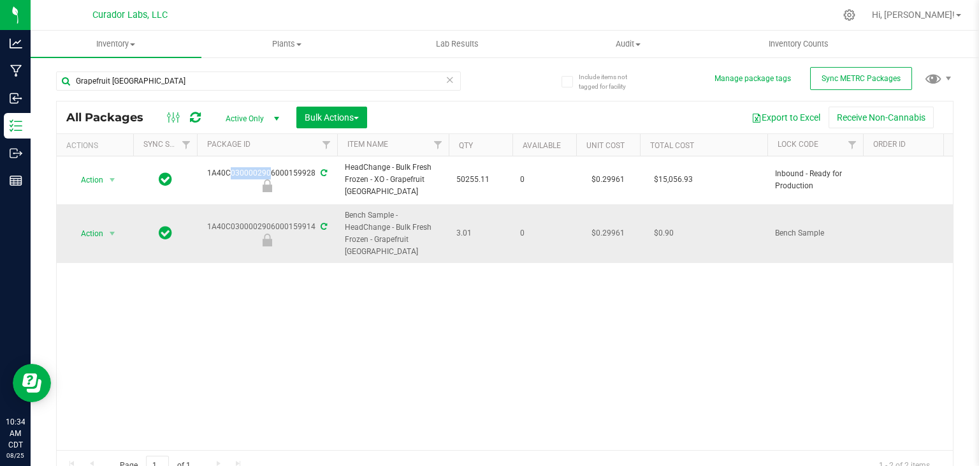
drag, startPoint x: 206, startPoint y: 214, endPoint x: 312, endPoint y: 225, distance: 107.0
click at [312, 225] on div "1A40C0300002906000159914" at bounding box center [267, 233] width 144 height 25
copy div "1A40C0300002906000159914"
click at [216, 87] on input "Grapefruit [GEOGRAPHIC_DATA]" at bounding box center [258, 80] width 405 height 19
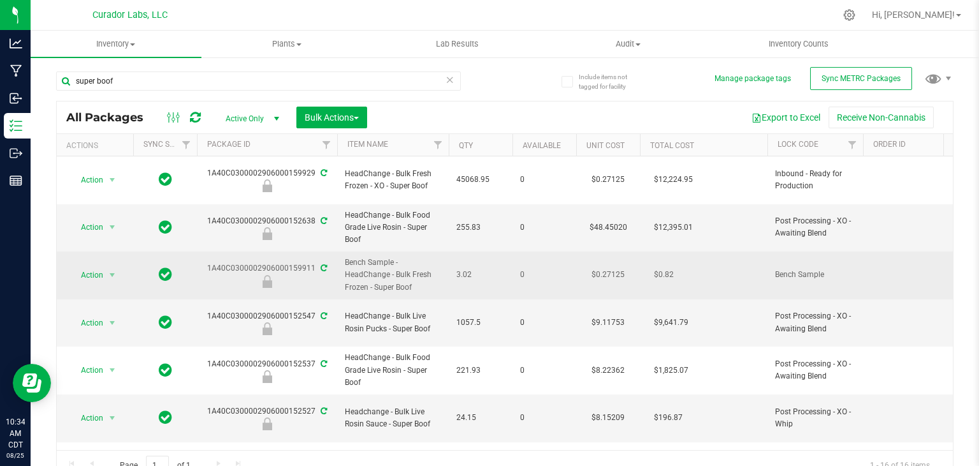
drag, startPoint x: 207, startPoint y: 254, endPoint x: 312, endPoint y: 258, distance: 105.3
click at [312, 262] on div "1A40C0300002906000159911" at bounding box center [267, 274] width 144 height 25
copy div "1A40C0300002906000159911"
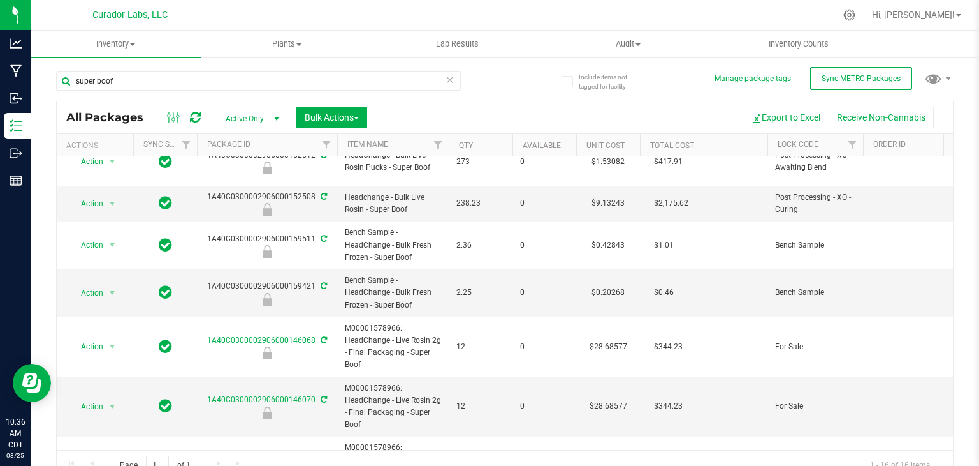
scroll to position [374, 0]
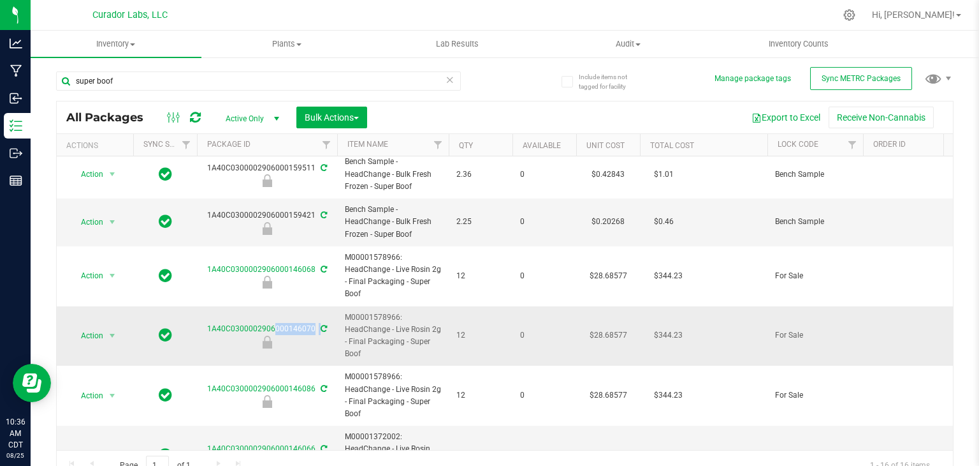
drag, startPoint x: 198, startPoint y: 271, endPoint x: 321, endPoint y: 289, distance: 124.4
click at [321, 306] on td "1A40C0300002906000146070" at bounding box center [267, 336] width 140 height 60
click at [382, 311] on span "M00001578966: HeadChange - Live Rosin 2g - Final Packaging - Super Boof" at bounding box center [393, 335] width 96 height 49
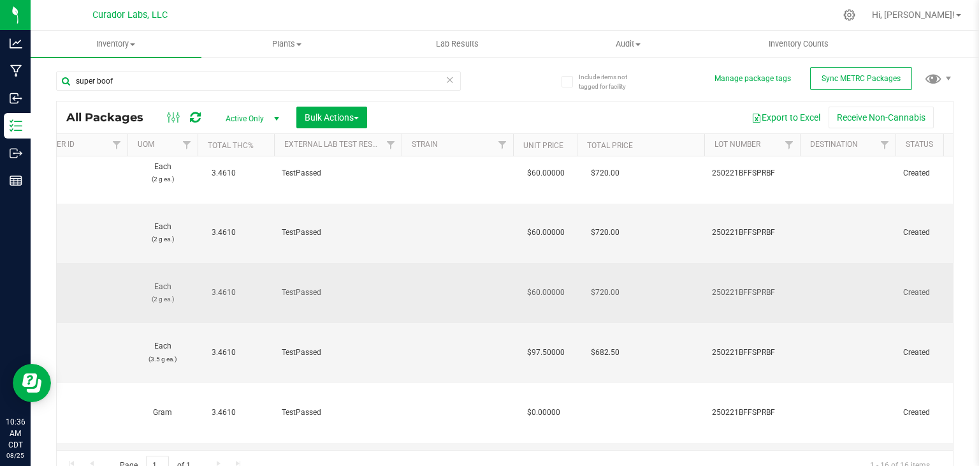
scroll to position [0, 0]
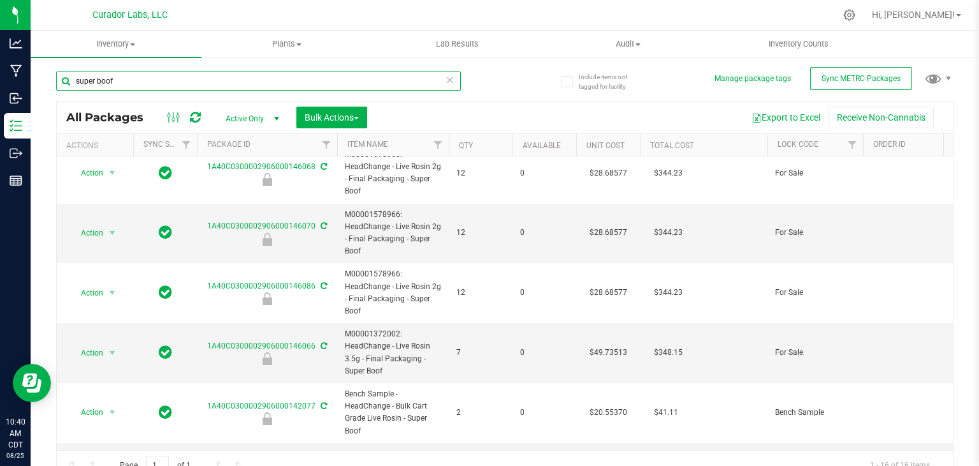
click at [273, 80] on input "super boof" at bounding box center [258, 80] width 405 height 19
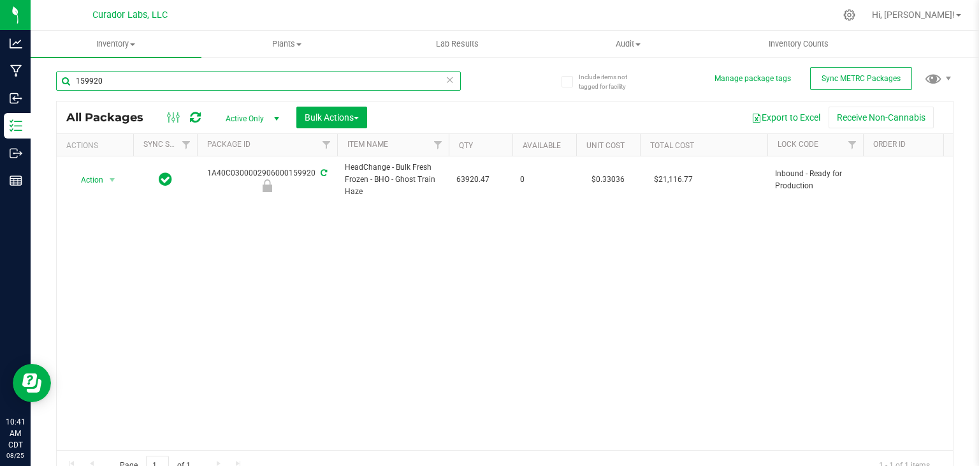
click at [244, 78] on input "159920" at bounding box center [258, 80] width 405 height 19
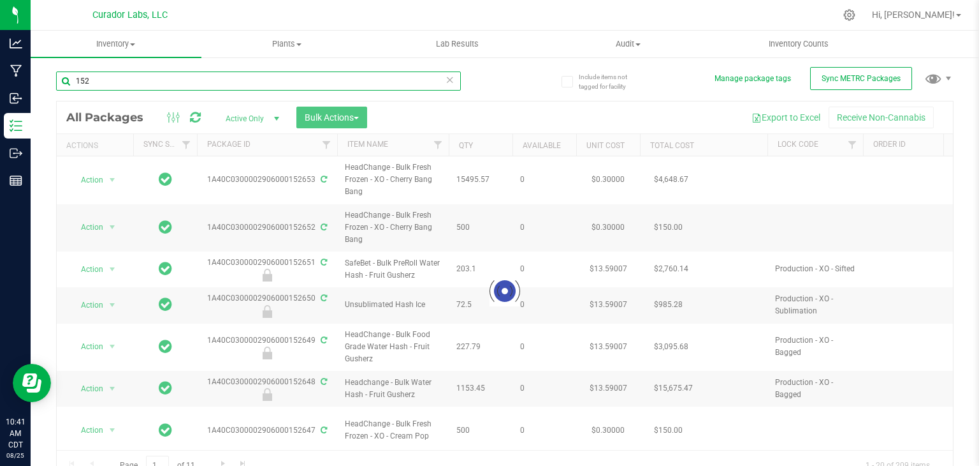
click at [386, 77] on input "152" at bounding box center [258, 80] width 405 height 19
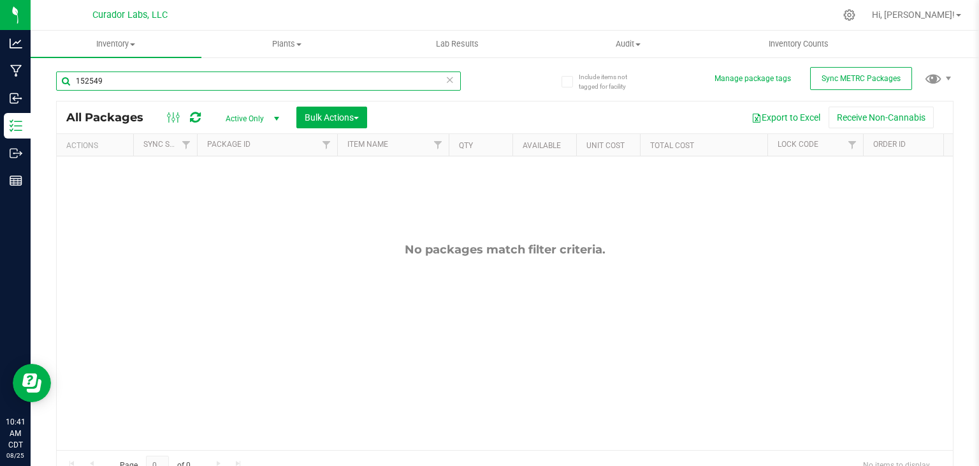
type input "152549"
click at [273, 120] on span "select" at bounding box center [277, 119] width 10 height 10
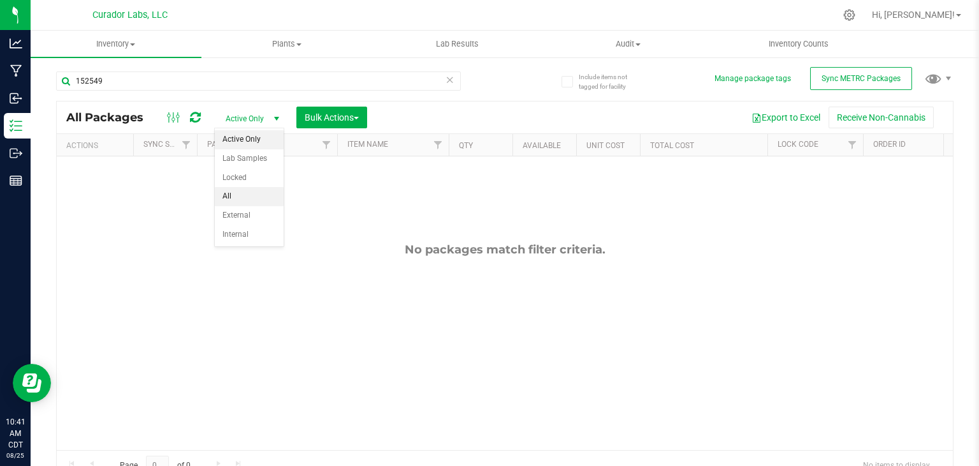
click at [247, 197] on li "All" at bounding box center [249, 196] width 69 height 19
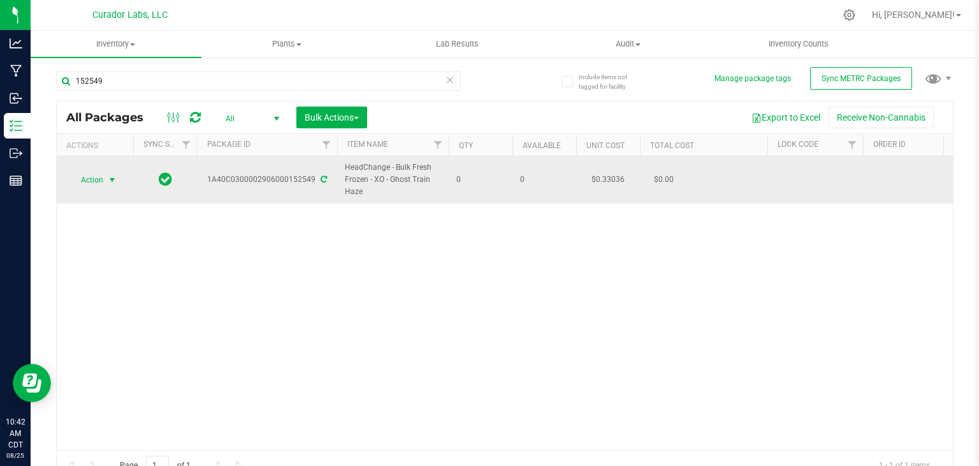
click at [115, 177] on span "select" at bounding box center [112, 180] width 10 height 10
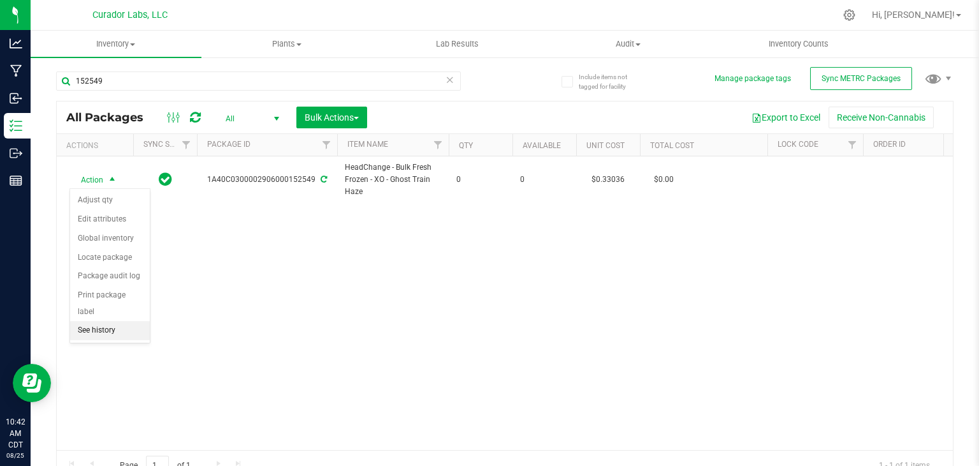
click at [96, 321] on li "See history" at bounding box center [110, 330] width 80 height 19
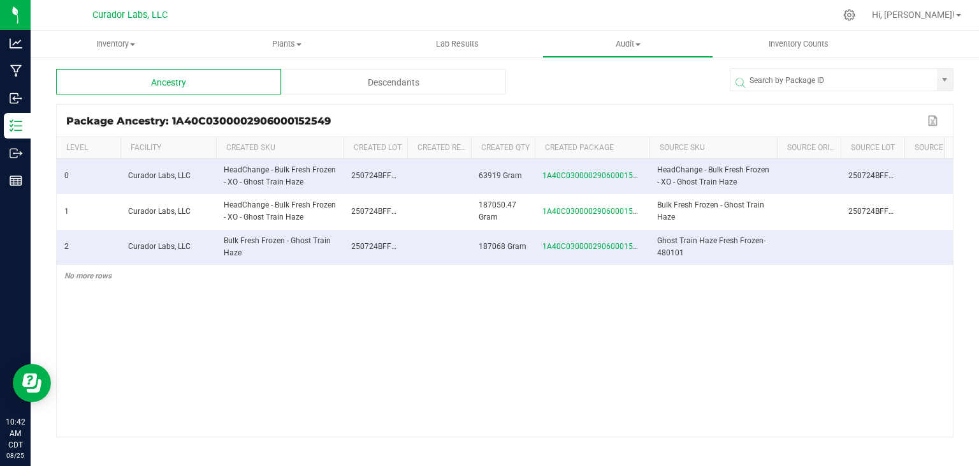
click at [376, 92] on div "Descendants" at bounding box center [393, 82] width 225 height 26
